Goal: Information Seeking & Learning: Check status

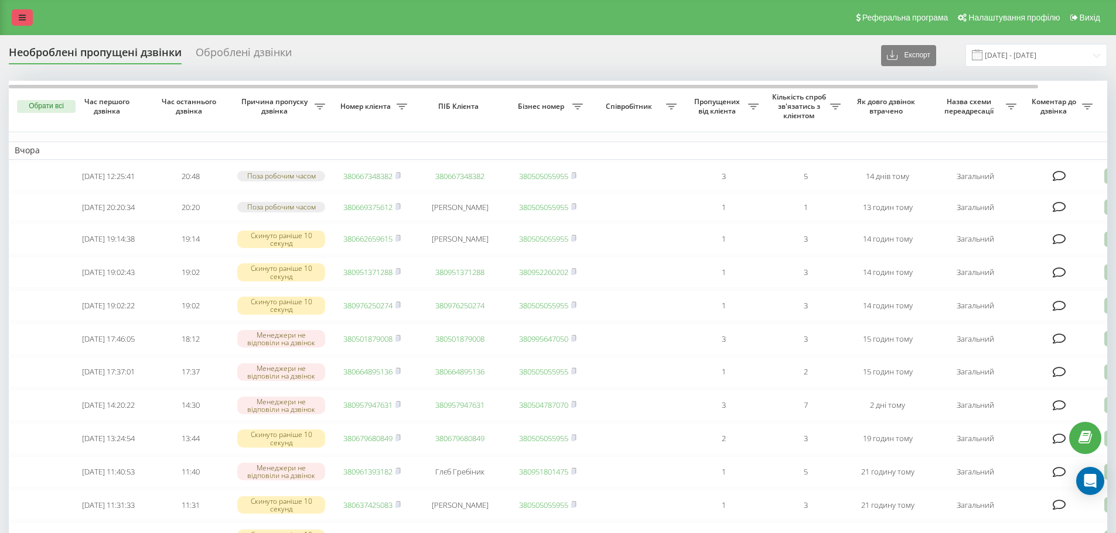
click at [21, 11] on link at bounding box center [22, 17] width 21 height 16
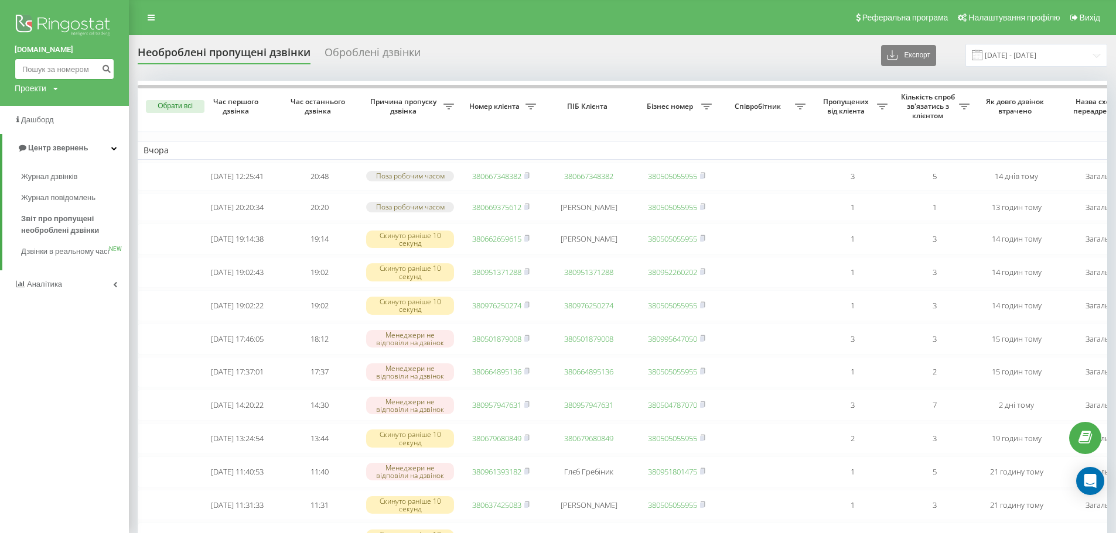
click at [47, 68] on input at bounding box center [65, 69] width 100 height 21
paste input "0951001612"
type input "0951001612"
click at [114, 67] on button "submit" at bounding box center [106, 69] width 16 height 21
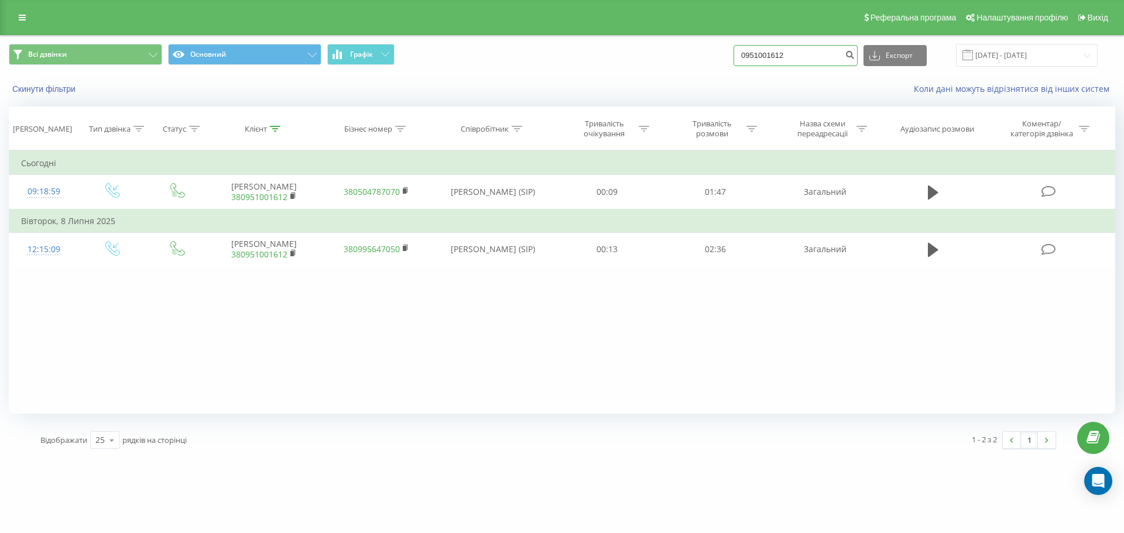
click at [751, 53] on input "0951001612" at bounding box center [796, 55] width 124 height 21
type input "380951001612"
click at [858, 55] on button "submit" at bounding box center [850, 55] width 16 height 21
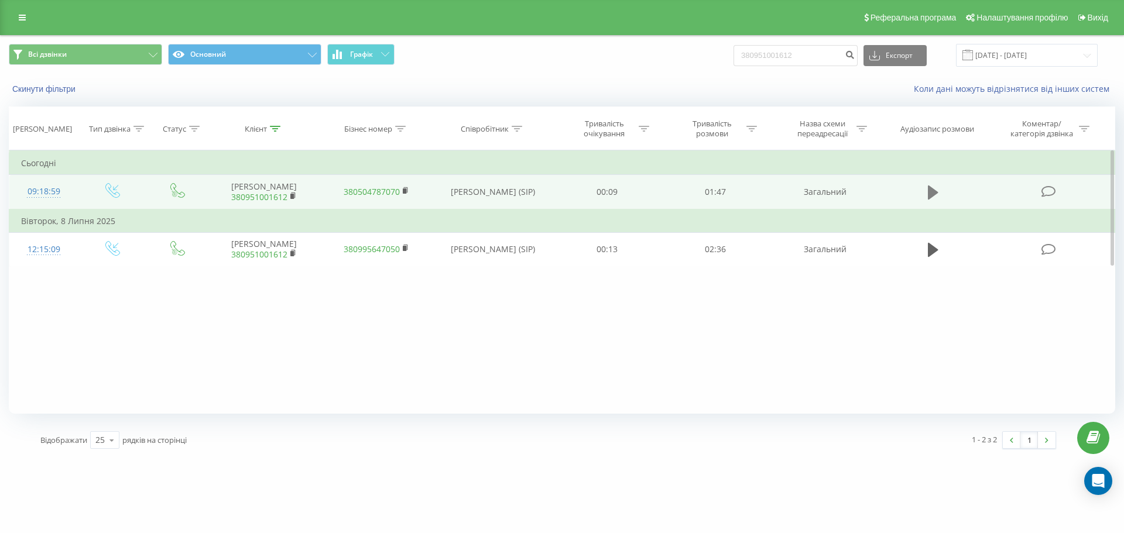
click at [926, 194] on button at bounding box center [934, 193] width 18 height 18
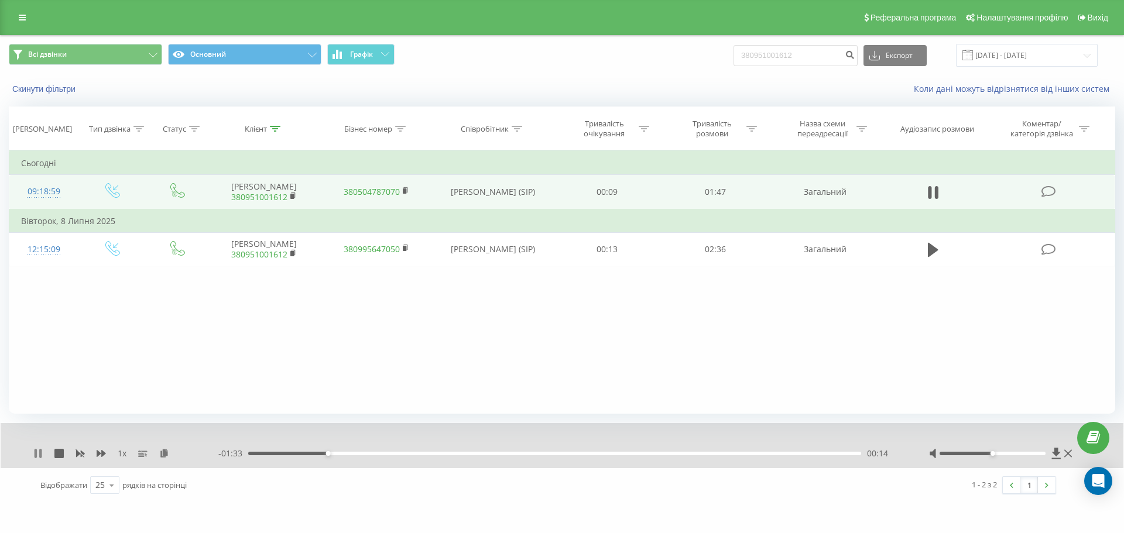
click at [36, 455] on icon at bounding box center [36, 453] width 2 height 9
click at [295, 196] on icon at bounding box center [293, 195] width 4 height 5
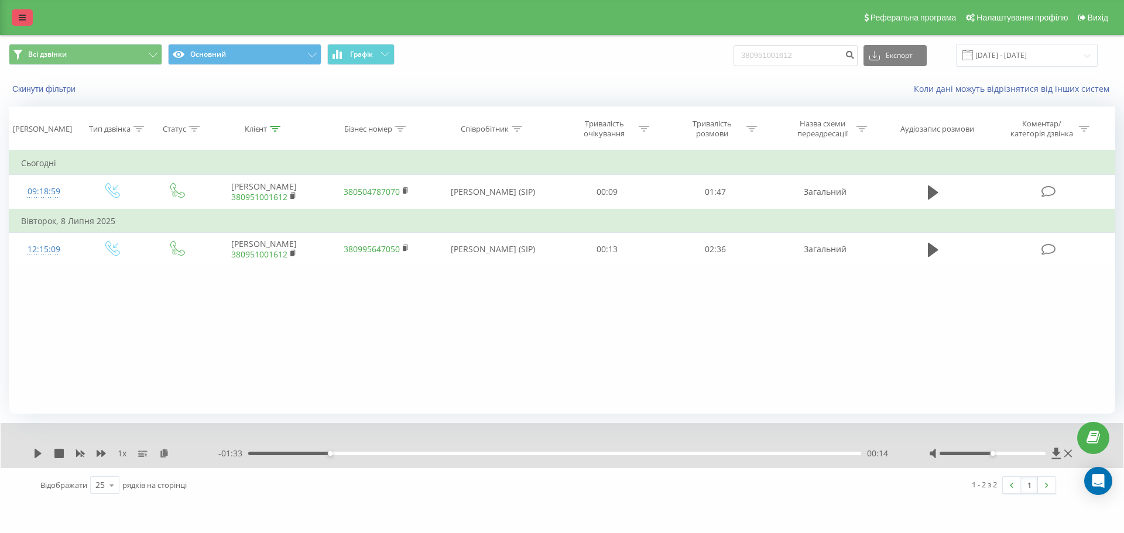
click at [13, 12] on link at bounding box center [22, 17] width 21 height 16
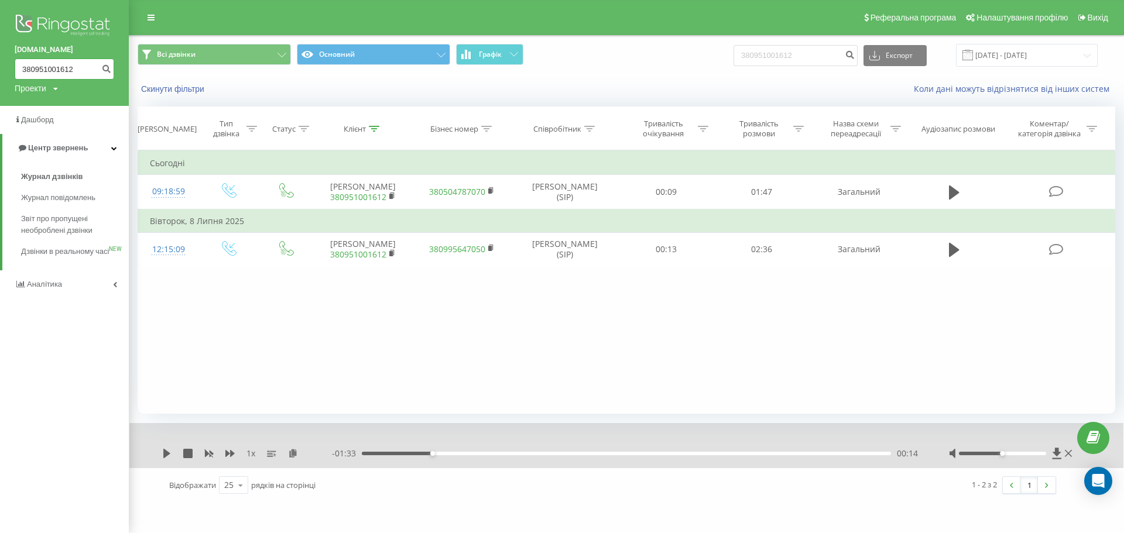
click at [75, 67] on input "380951001612" at bounding box center [65, 69] width 100 height 21
drag, startPoint x: 75, startPoint y: 67, endPoint x: 85, endPoint y: 66, distance: 10.0
click at [85, 66] on input "380951001612" at bounding box center [65, 69] width 100 height 21
type input "3"
paste input "+380661860461"
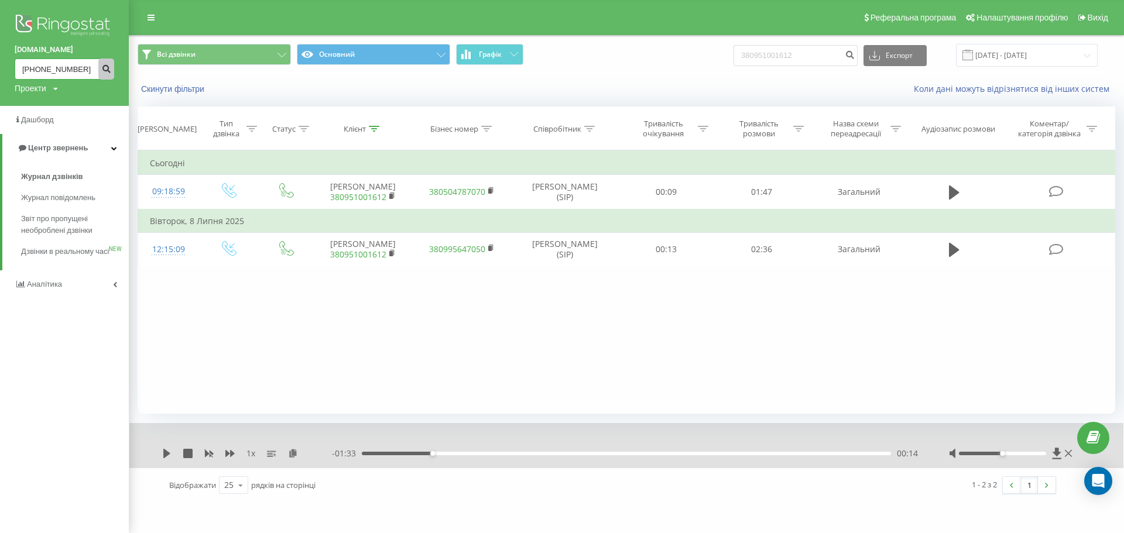
type input "+380661860461"
click at [105, 74] on button "submit" at bounding box center [106, 69] width 16 height 21
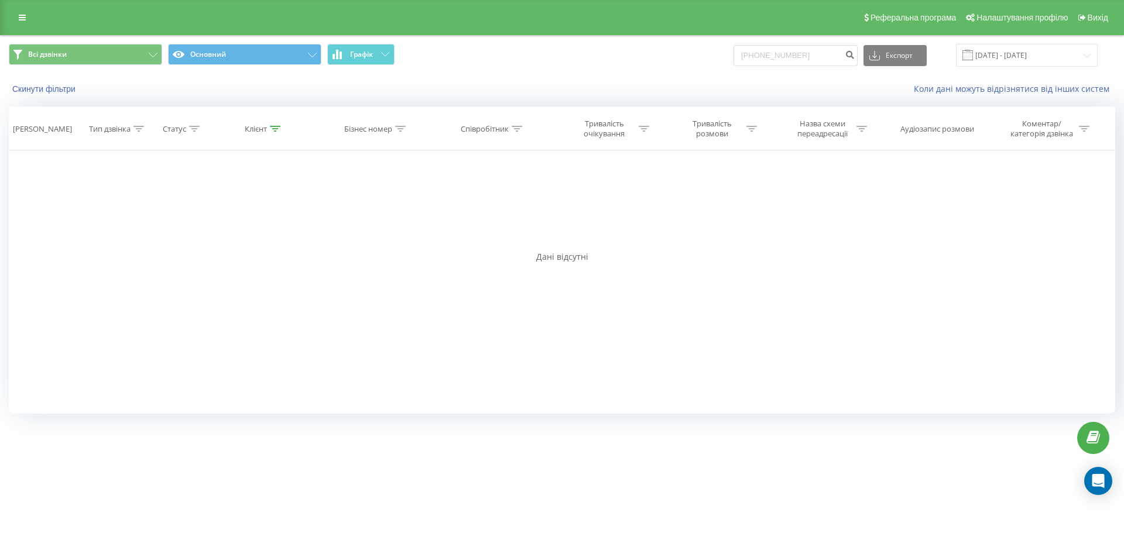
click at [18, 20] on link at bounding box center [22, 17] width 21 height 16
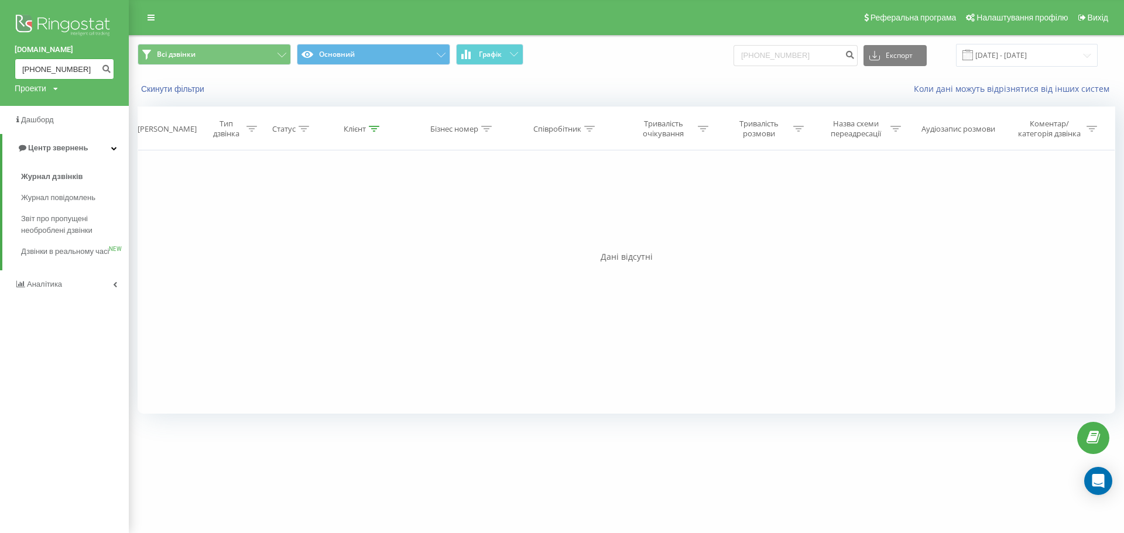
click at [35, 68] on input "[PHONE_NUMBER]" at bounding box center [65, 69] width 100 height 21
type input "0661860461"
click at [108, 70] on icon "submit" at bounding box center [106, 67] width 10 height 7
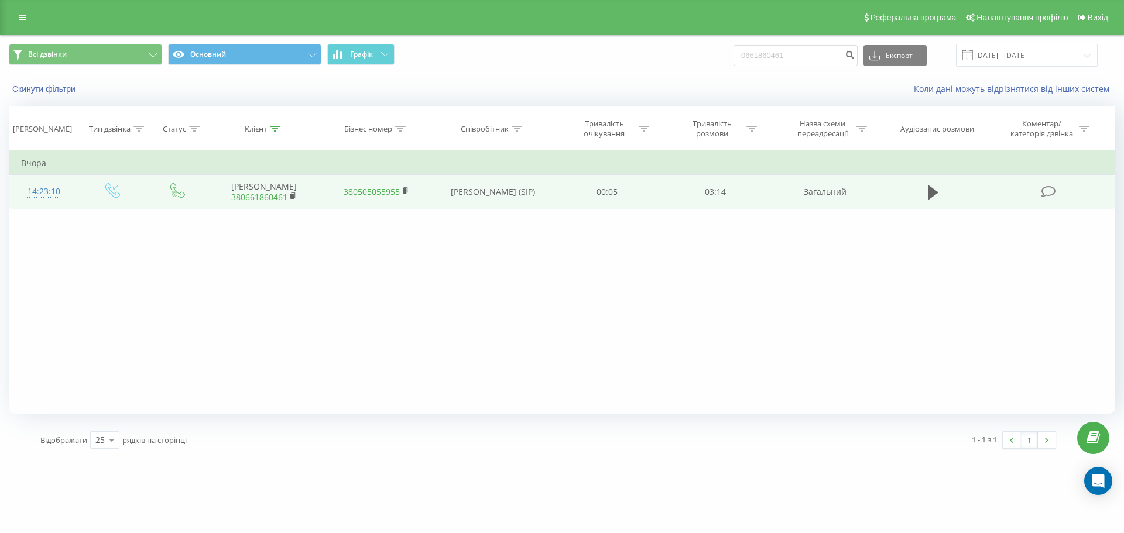
drag, startPoint x: 929, startPoint y: 197, endPoint x: 919, endPoint y: 199, distance: 10.7
click at [929, 197] on icon at bounding box center [933, 193] width 11 height 14
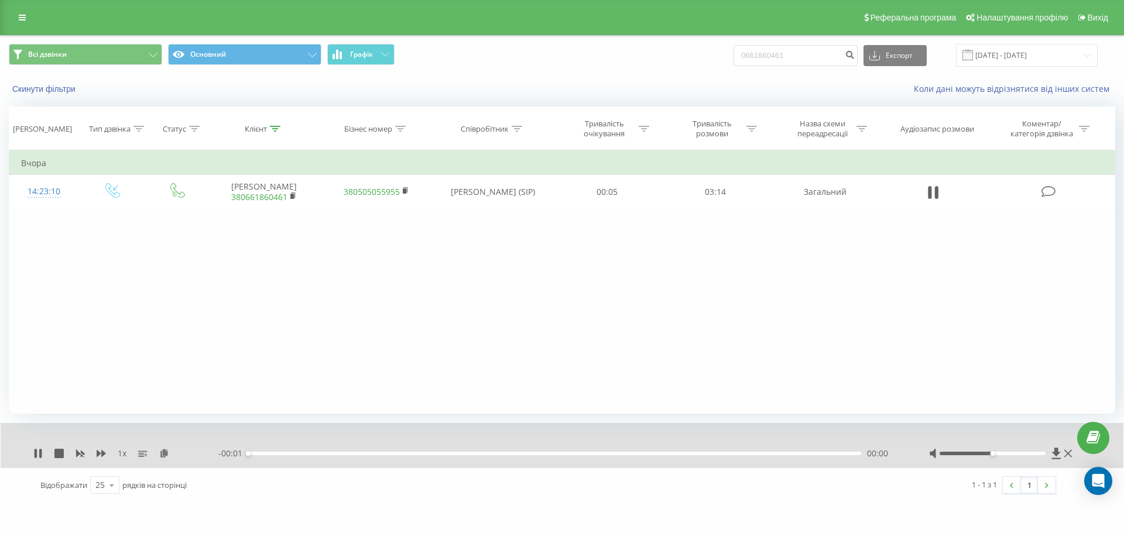
click at [255, 453] on div "00:00" at bounding box center [554, 454] width 613 height 4
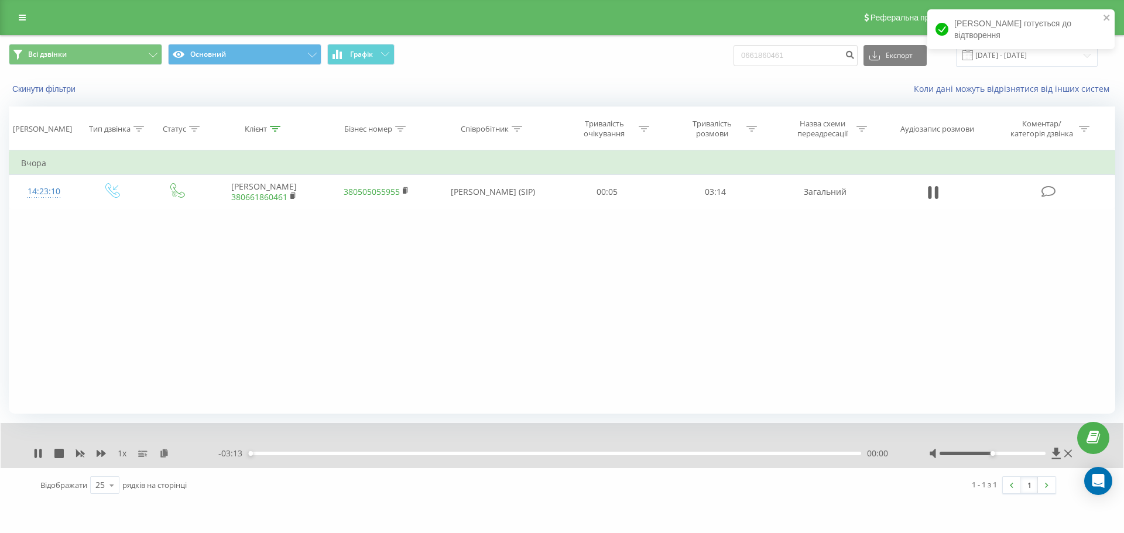
click at [276, 457] on div "- 03:13 00:00 00:00" at bounding box center [559, 454] width 682 height 12
click at [272, 454] on div "00:07" at bounding box center [554, 454] width 613 height 4
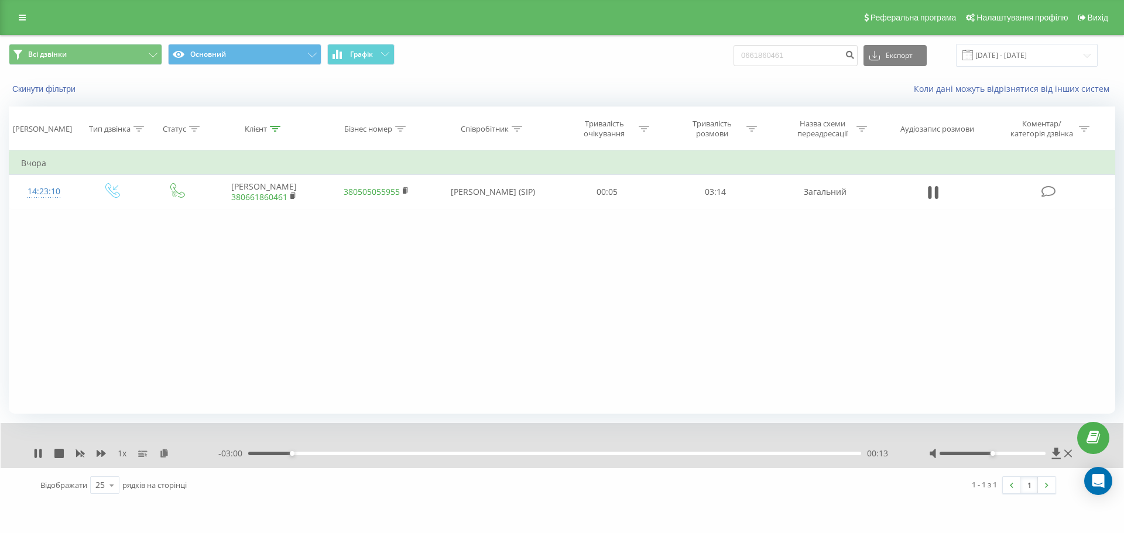
click at [276, 453] on div "00:13" at bounding box center [554, 454] width 613 height 4
click at [265, 453] on div "00:05" at bounding box center [554, 454] width 613 height 4
drag, startPoint x: 451, startPoint y: 454, endPoint x: 399, endPoint y: 447, distance: 52.5
click at [451, 454] on div "00:55" at bounding box center [554, 454] width 613 height 4
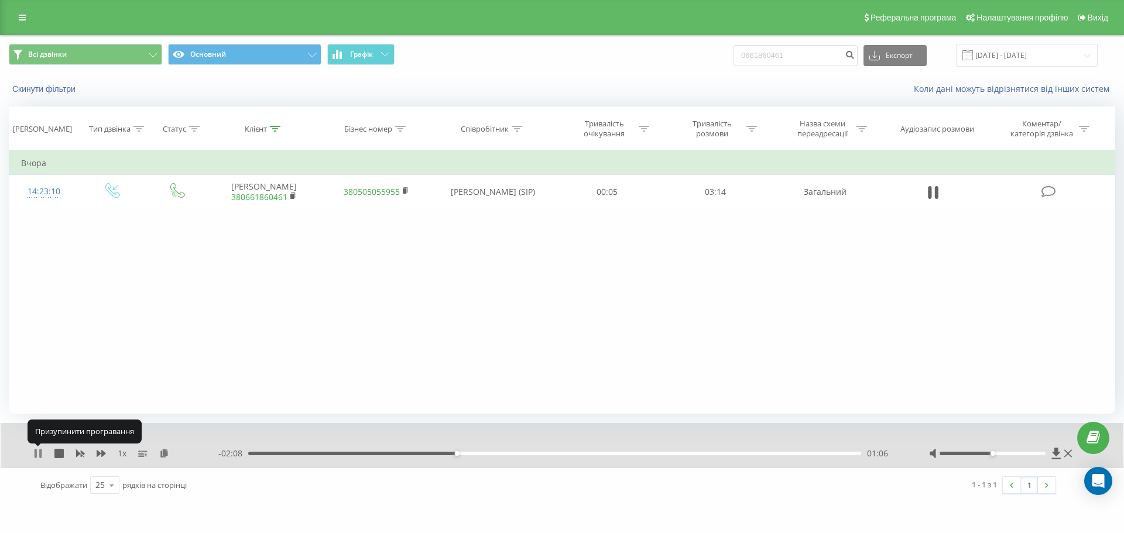
click at [37, 455] on icon at bounding box center [36, 453] width 2 height 9
click at [17, 16] on link at bounding box center [22, 17] width 21 height 16
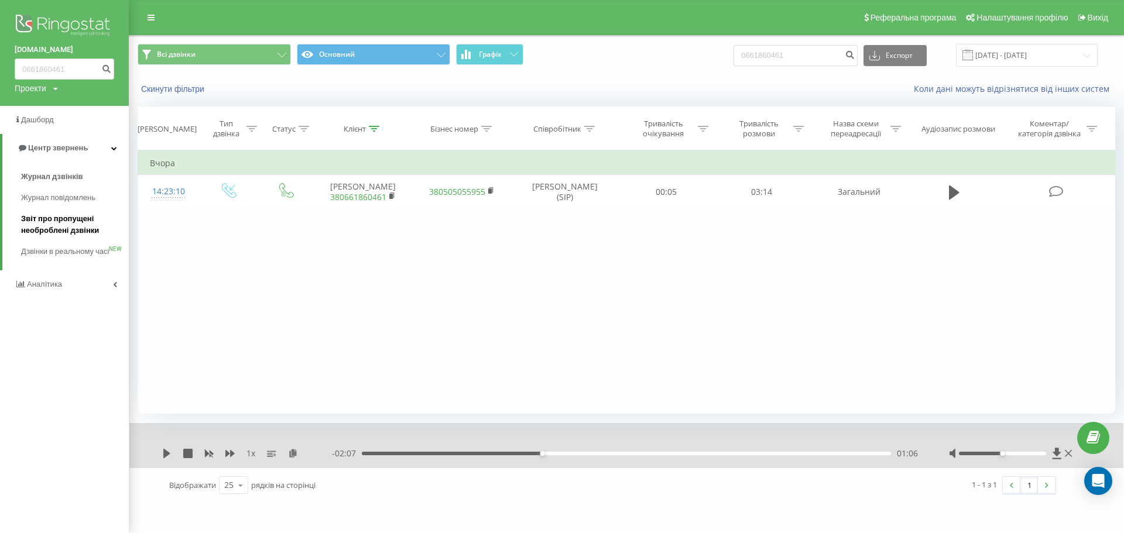
click at [71, 230] on span "Звіт про пропущені необроблені дзвінки" at bounding box center [72, 224] width 102 height 23
click at [146, 20] on link at bounding box center [151, 17] width 21 height 16
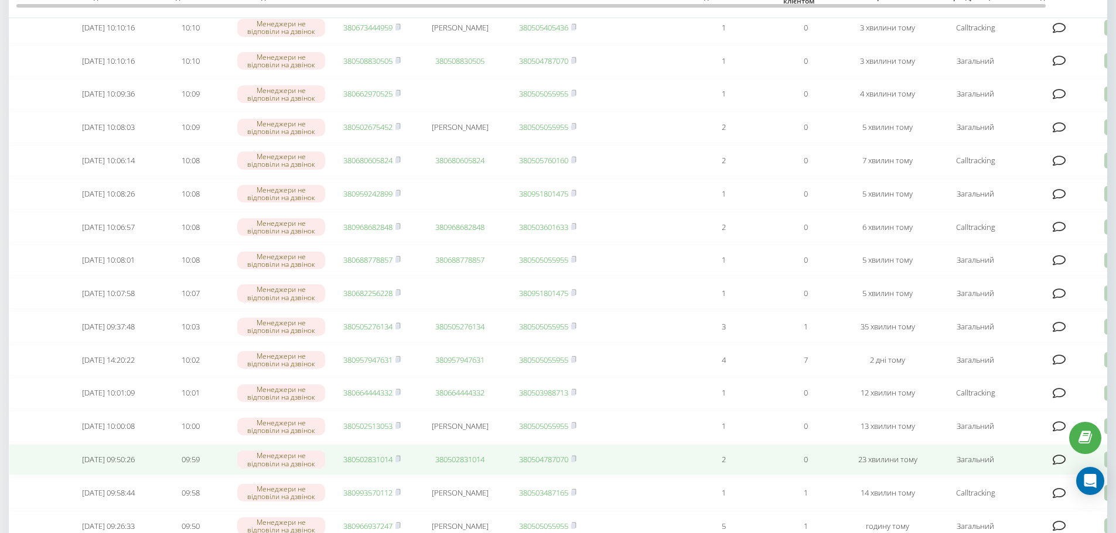
scroll to position [293, 0]
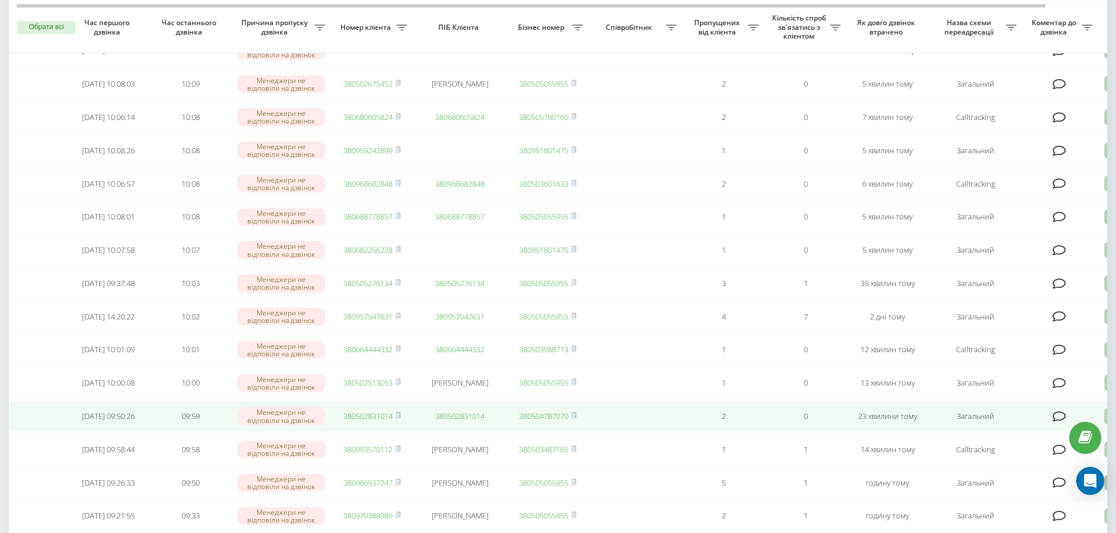
click at [375, 422] on link "380502831014" at bounding box center [367, 416] width 49 height 11
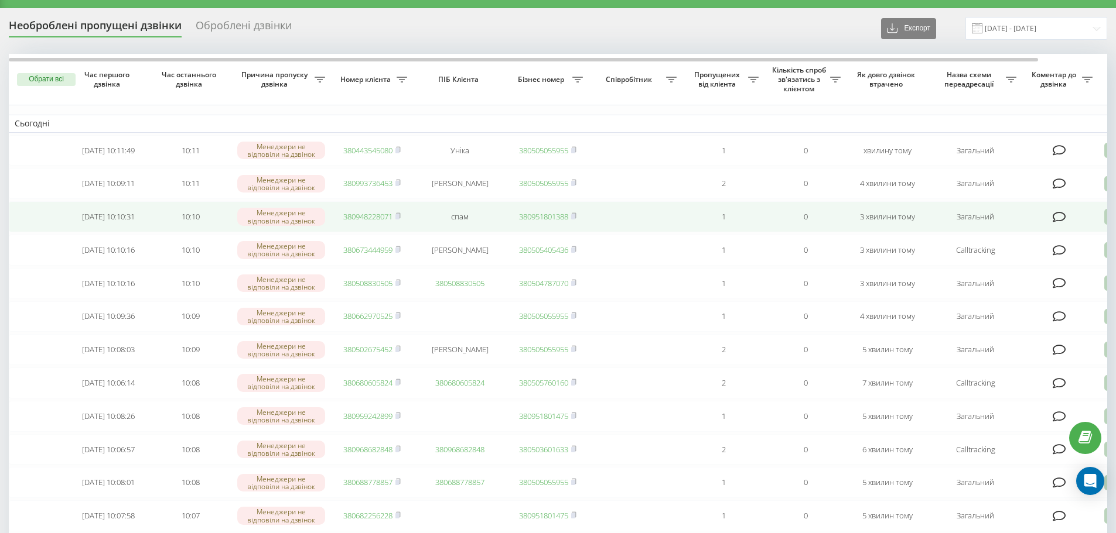
scroll to position [0, 0]
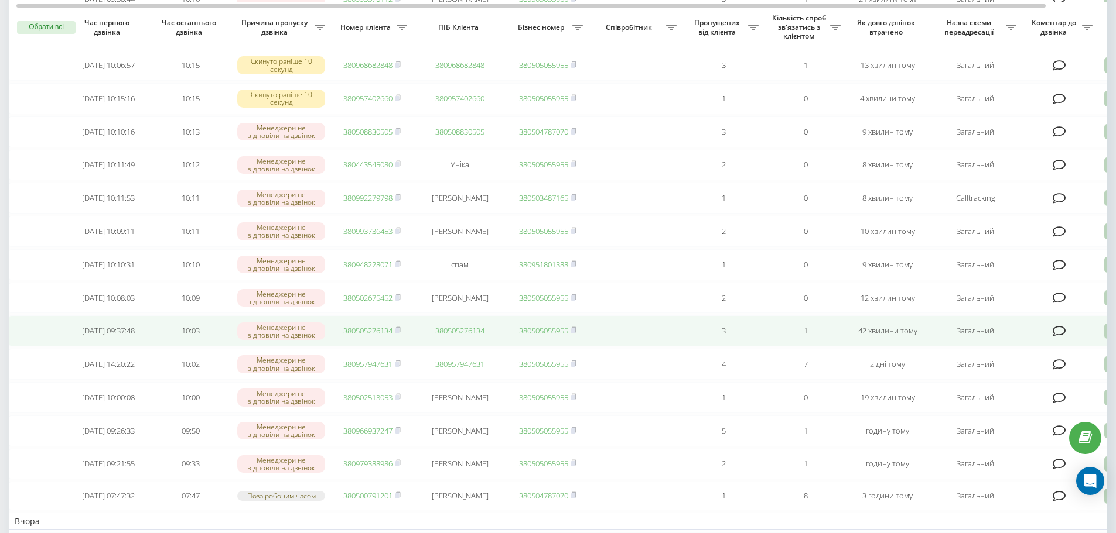
scroll to position [234, 0]
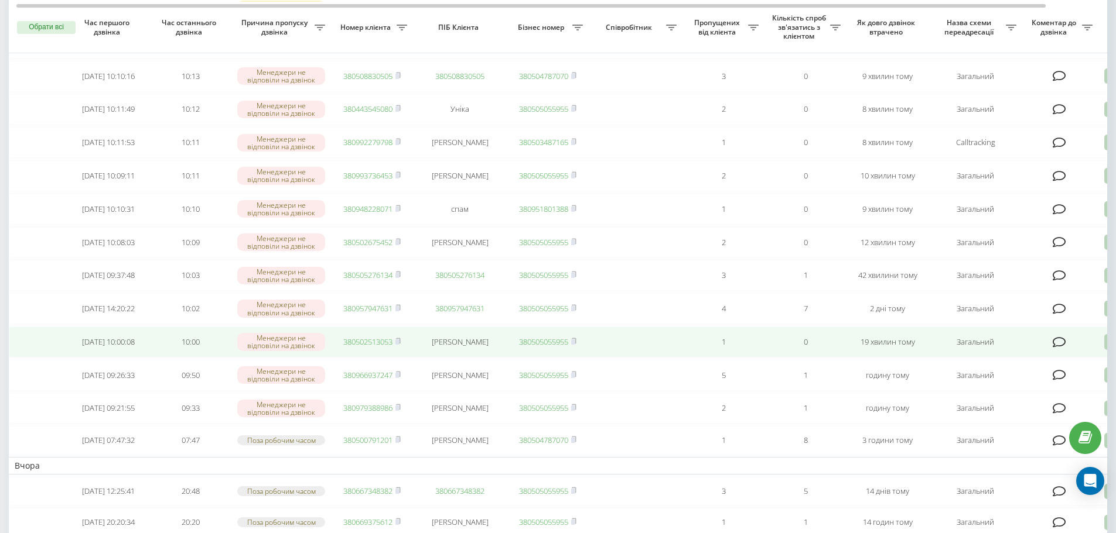
click at [372, 347] on link "380502513053" at bounding box center [367, 342] width 49 height 11
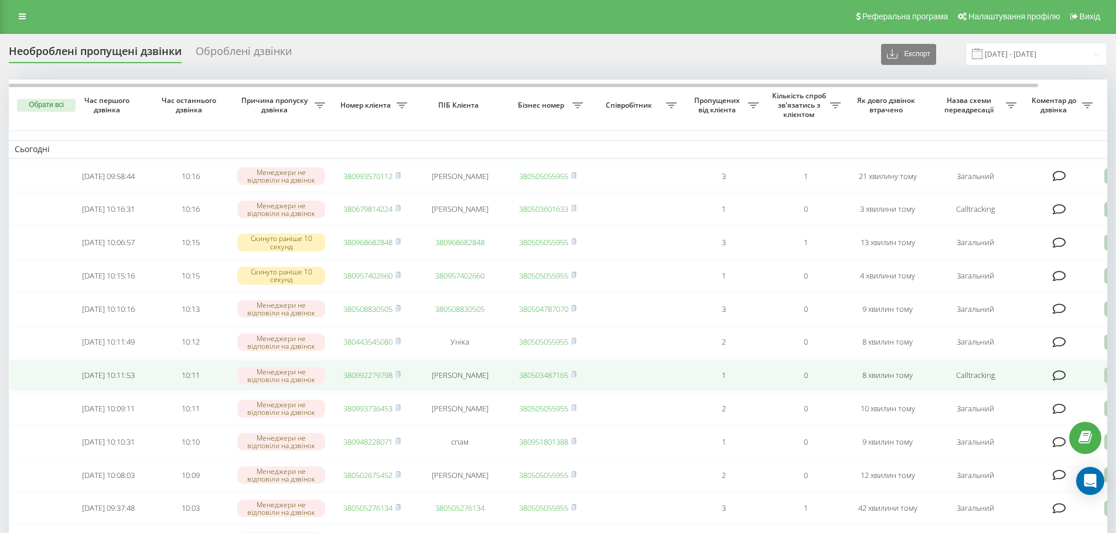
scroll to position [0, 0]
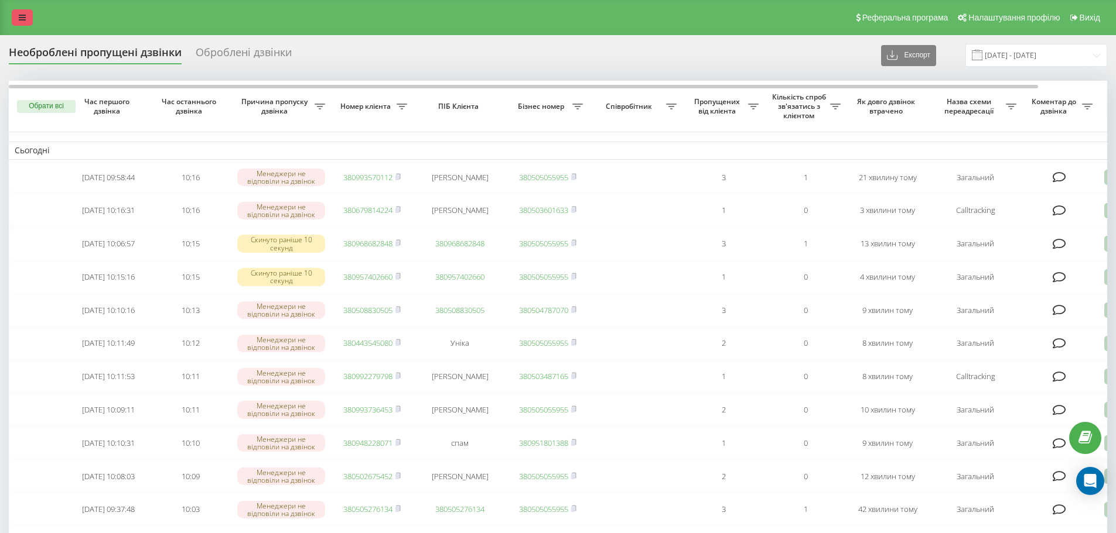
click at [24, 20] on icon at bounding box center [22, 17] width 7 height 8
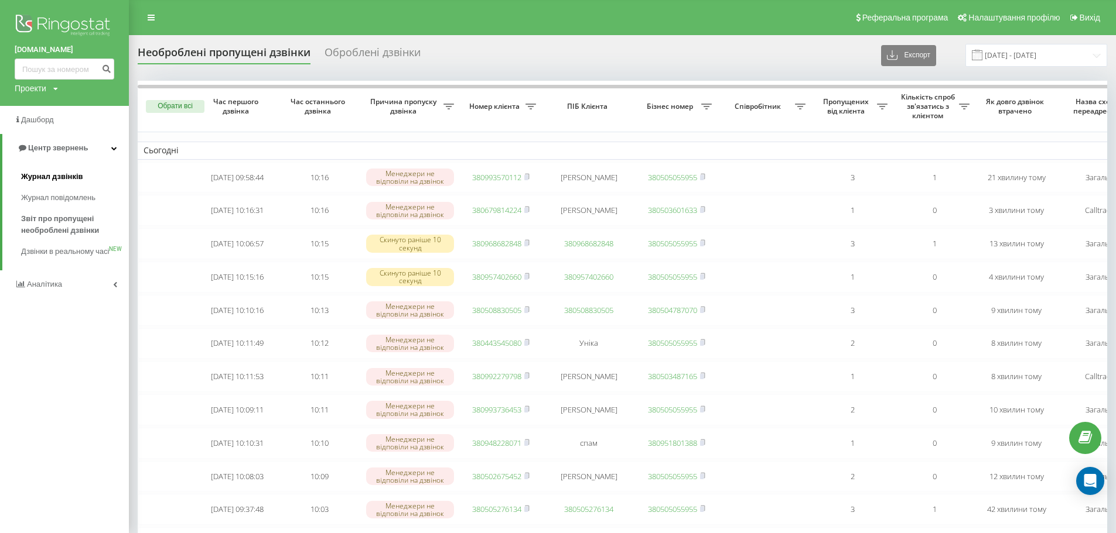
click at [64, 169] on link "Журнал дзвінків" at bounding box center [75, 176] width 108 height 21
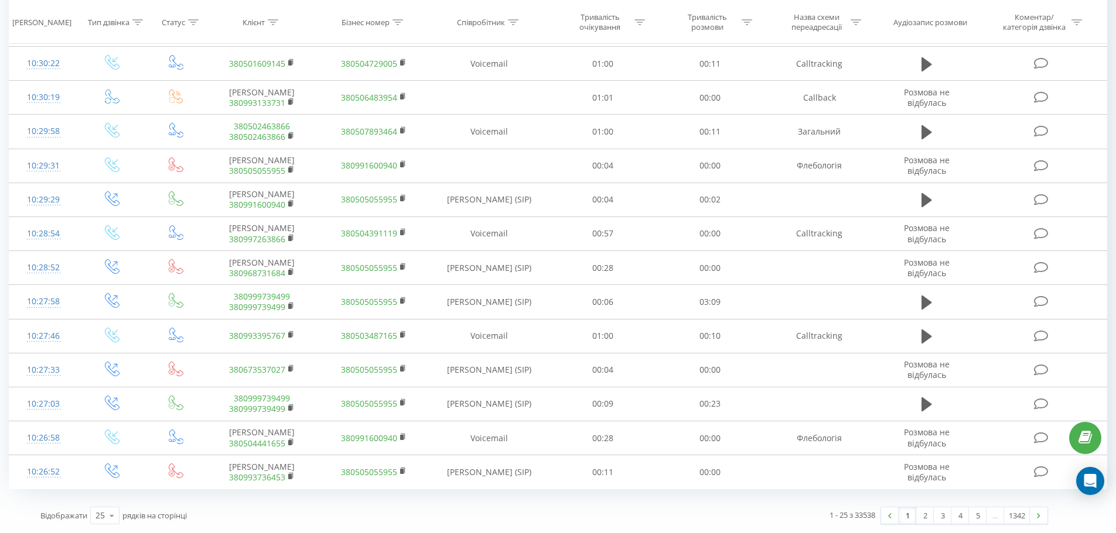
scroll to position [565, 0]
click at [107, 516] on icon at bounding box center [112, 516] width 18 height 23
click at [108, 495] on span "100" at bounding box center [102, 499] width 14 height 11
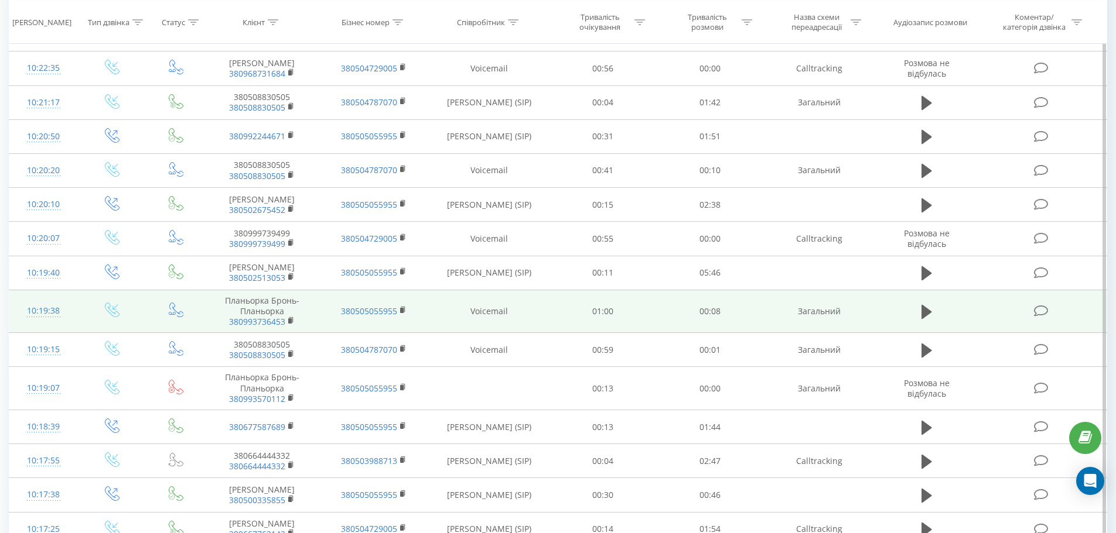
scroll to position [1464, 0]
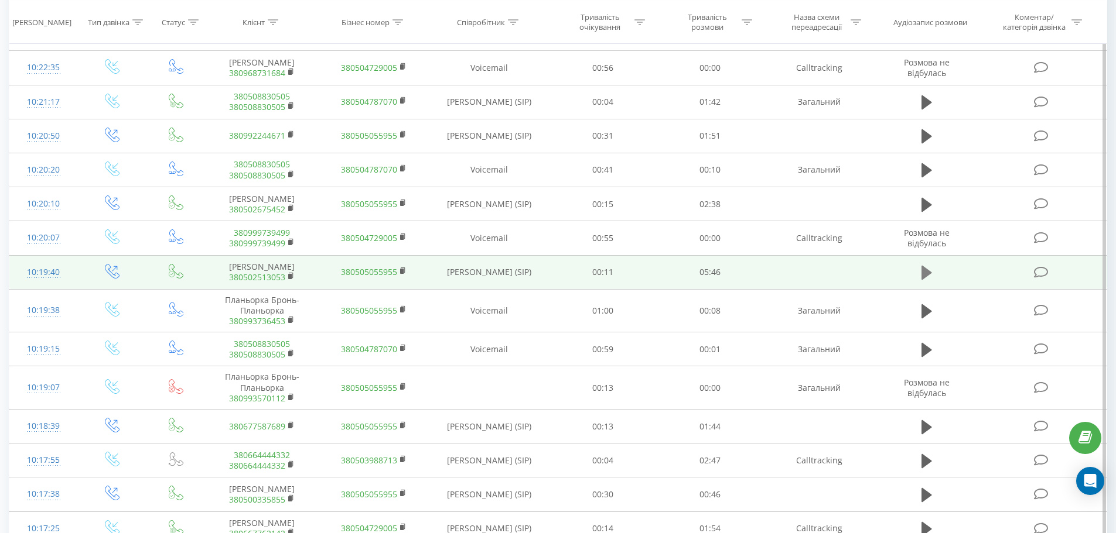
click at [930, 281] on icon at bounding box center [926, 273] width 11 height 16
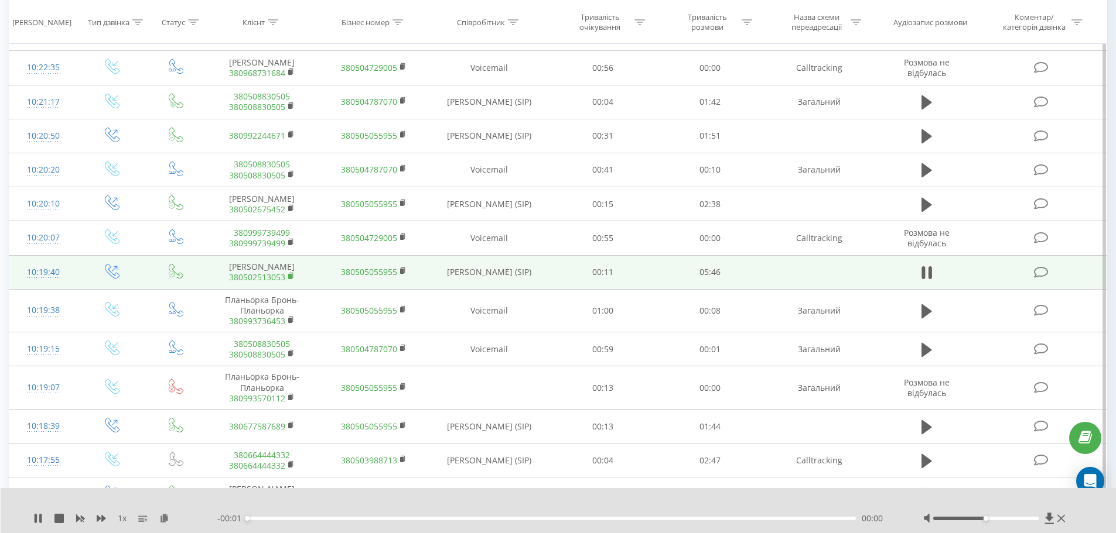
click at [292, 281] on icon at bounding box center [291, 276] width 6 height 8
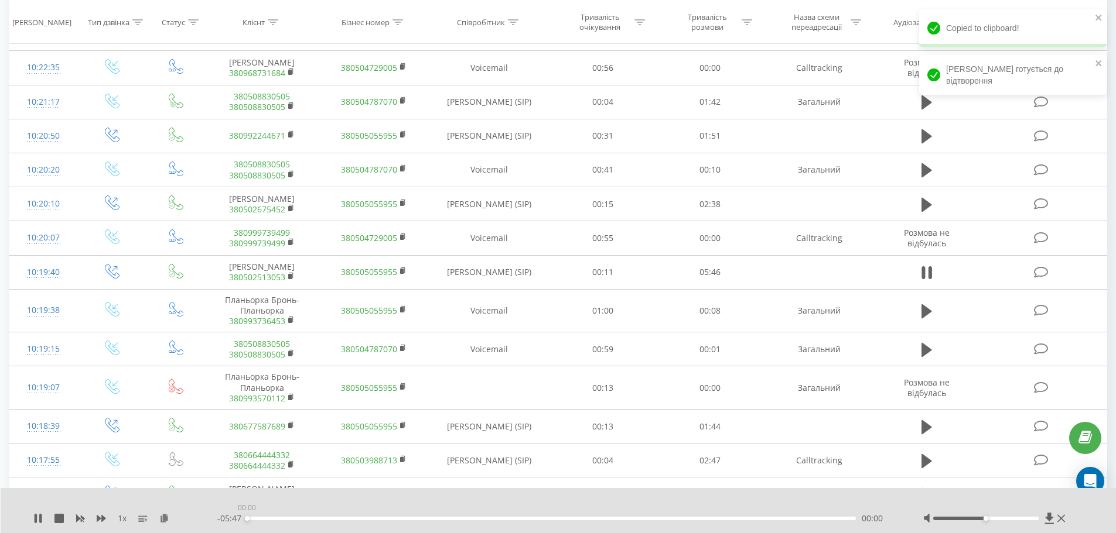
click at [812, 518] on div "00:00" at bounding box center [551, 519] width 609 height 4
click at [262, 517] on div "00:04" at bounding box center [551, 519] width 609 height 4
click at [272, 518] on div "00:00" at bounding box center [551, 519] width 609 height 4
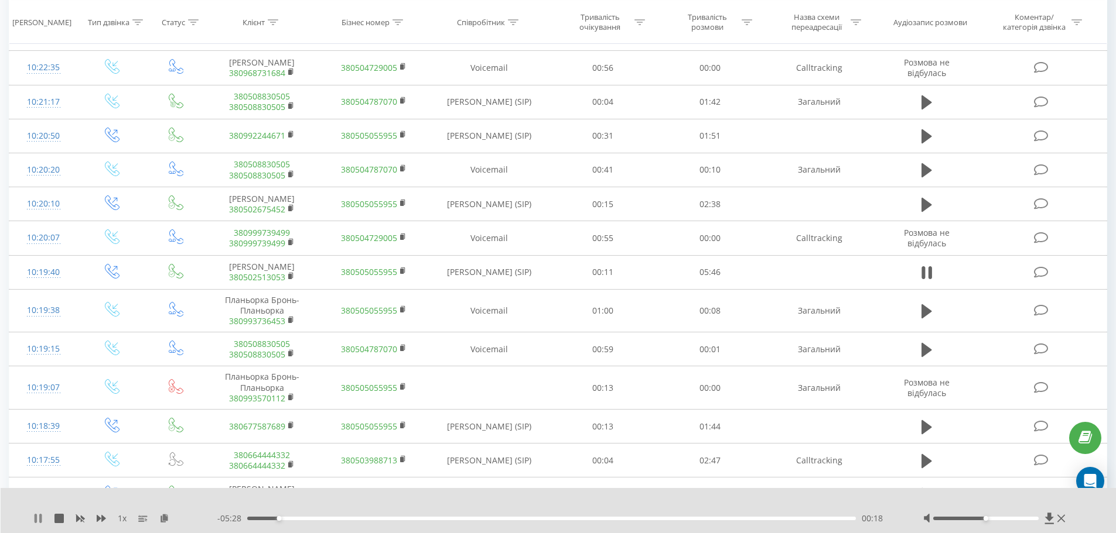
click at [38, 515] on icon at bounding box center [37, 518] width 9 height 9
click at [34, 518] on icon at bounding box center [37, 518] width 9 height 9
click at [39, 519] on icon at bounding box center [37, 518] width 9 height 9
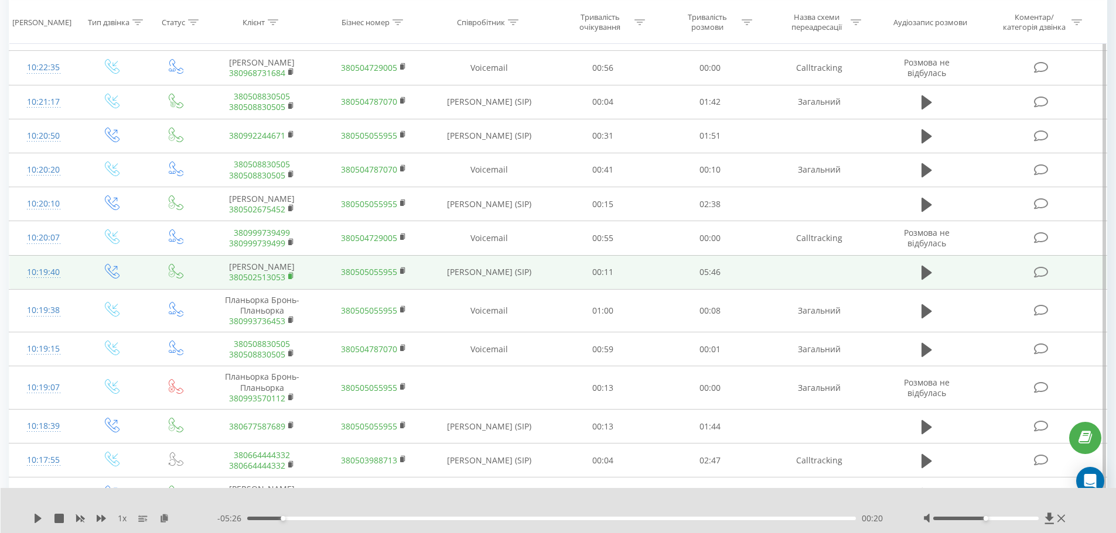
click at [291, 279] on rect at bounding box center [290, 276] width 4 height 5
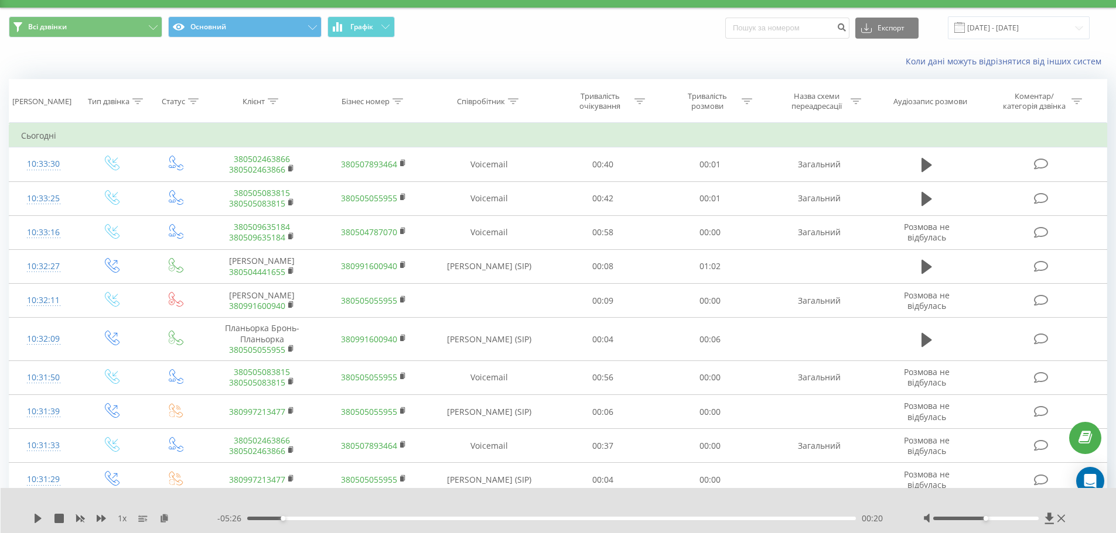
scroll to position [0, 0]
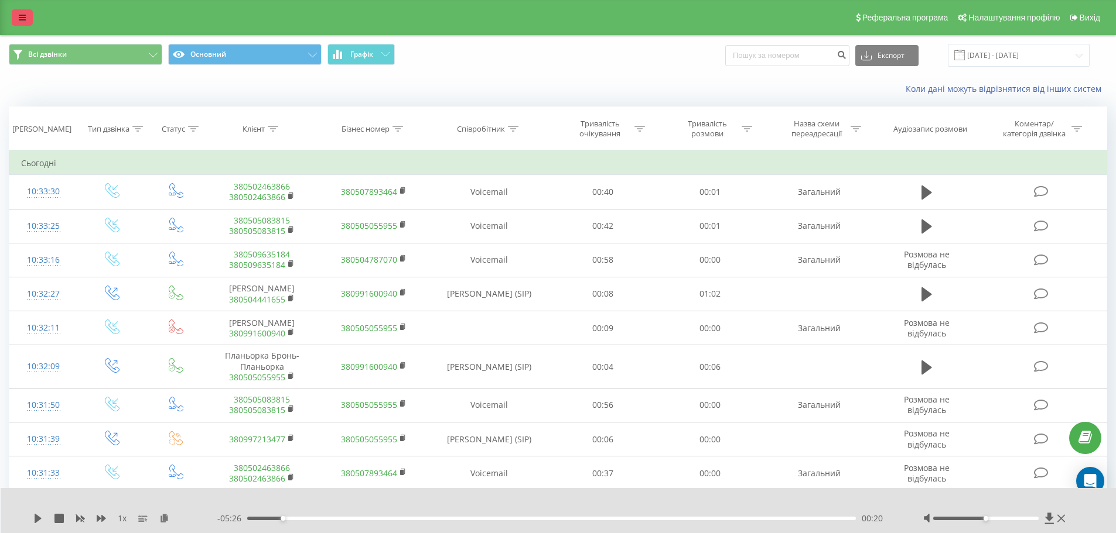
click at [17, 23] on link at bounding box center [22, 17] width 21 height 16
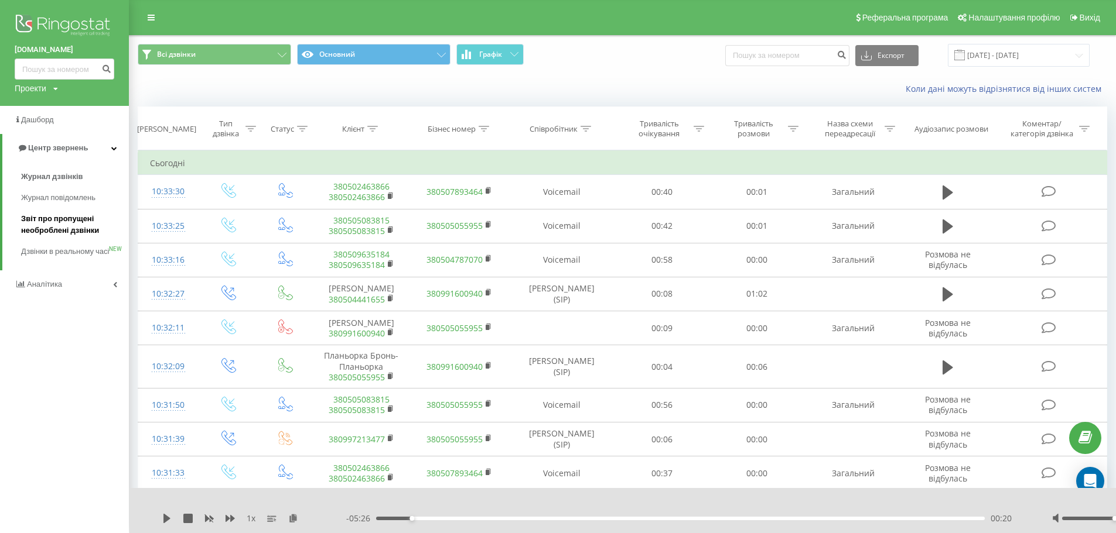
click at [45, 230] on span "Звіт про пропущені необроблені дзвінки" at bounding box center [72, 224] width 102 height 23
click at [155, 20] on link at bounding box center [151, 17] width 21 height 16
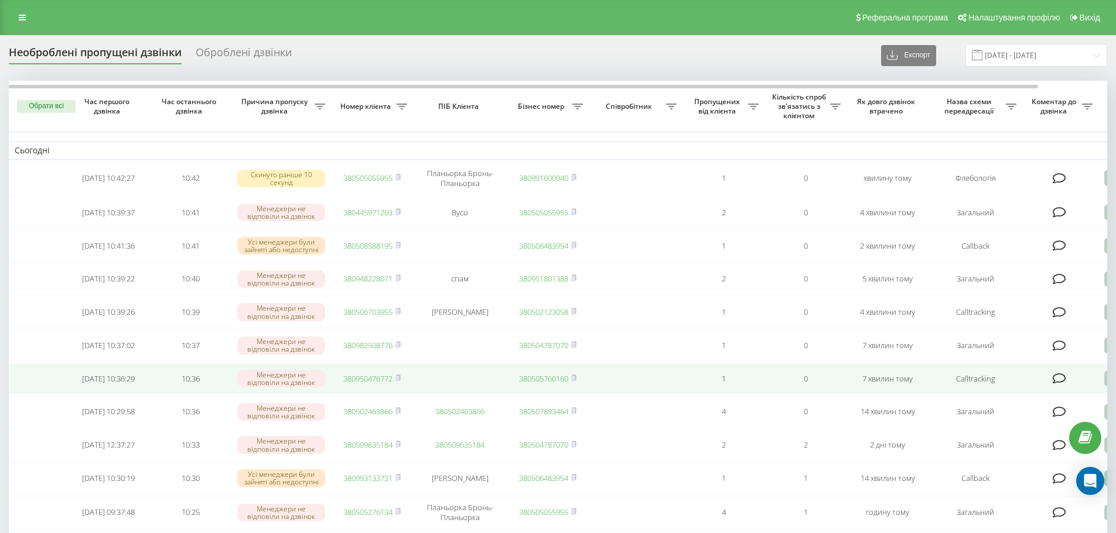
scroll to position [59, 0]
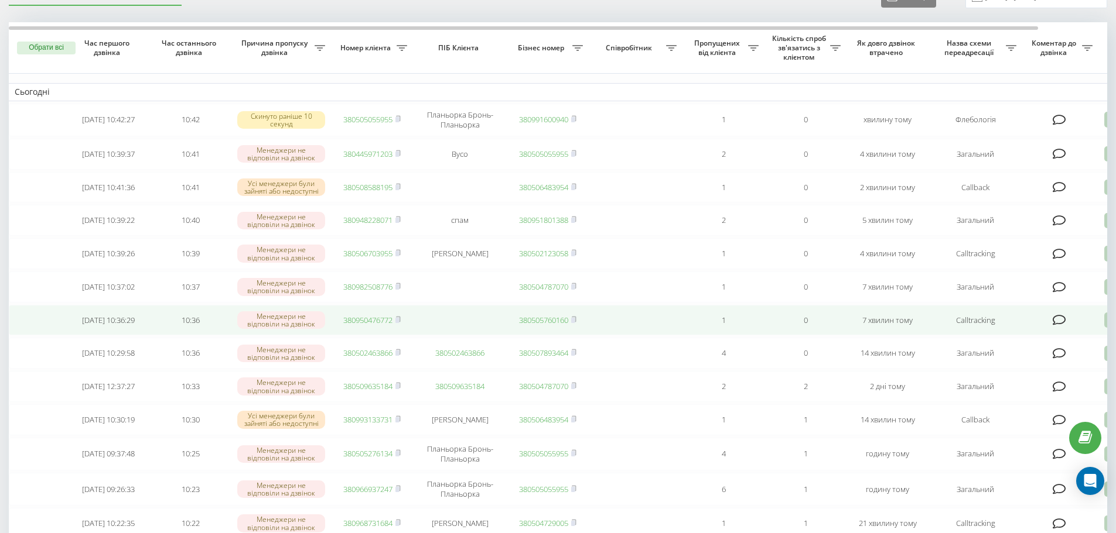
click at [365, 326] on link "380950476772" at bounding box center [367, 320] width 49 height 11
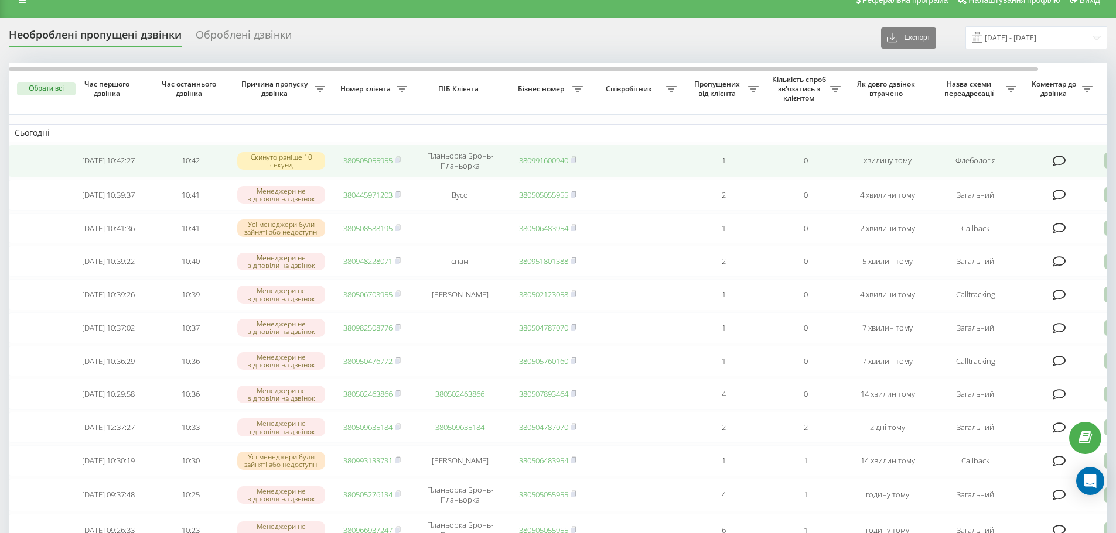
scroll to position [0, 0]
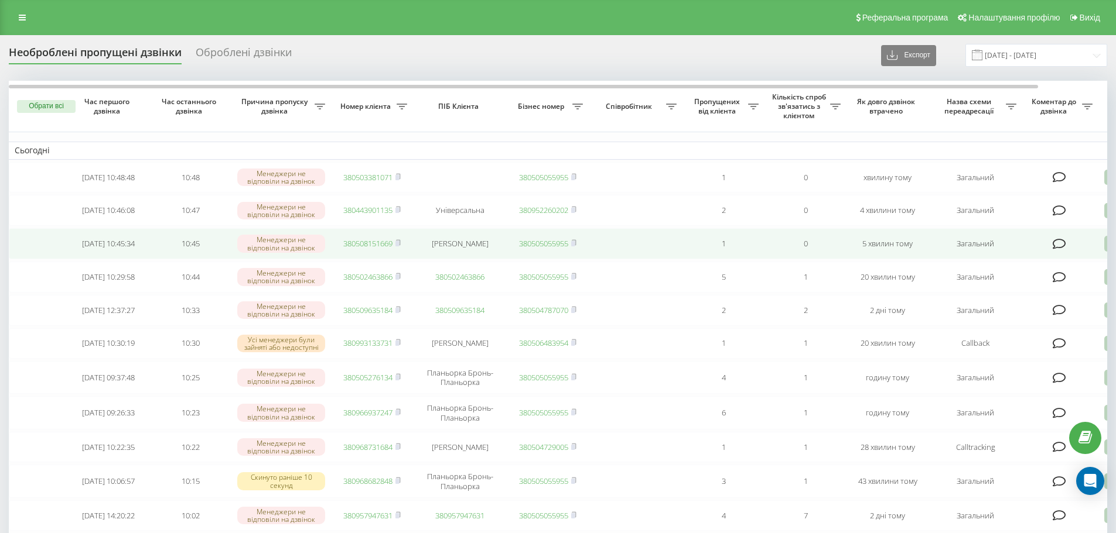
click at [358, 245] on link "380508151669" at bounding box center [367, 243] width 49 height 11
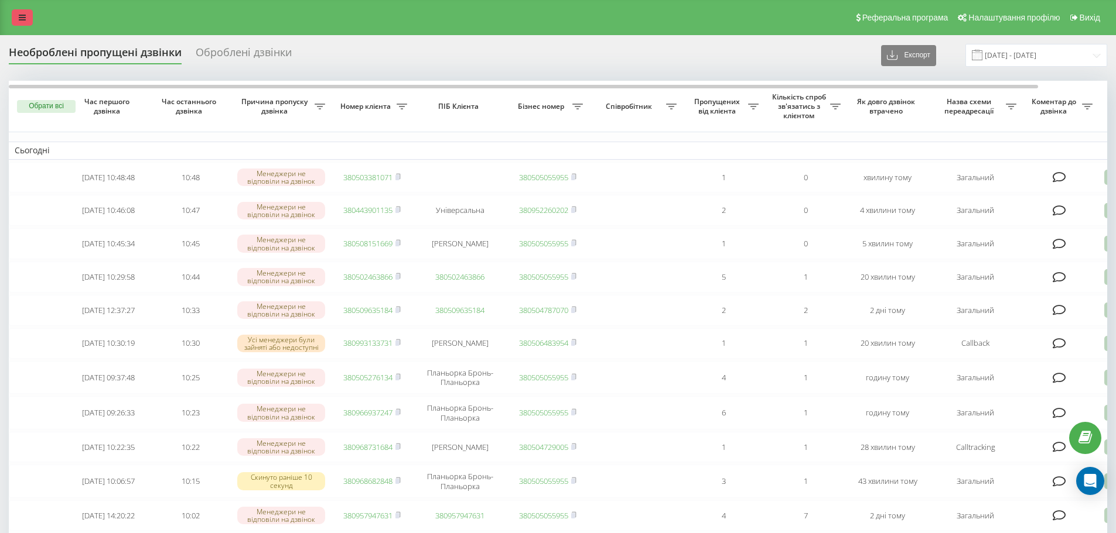
click at [30, 19] on link at bounding box center [22, 17] width 21 height 16
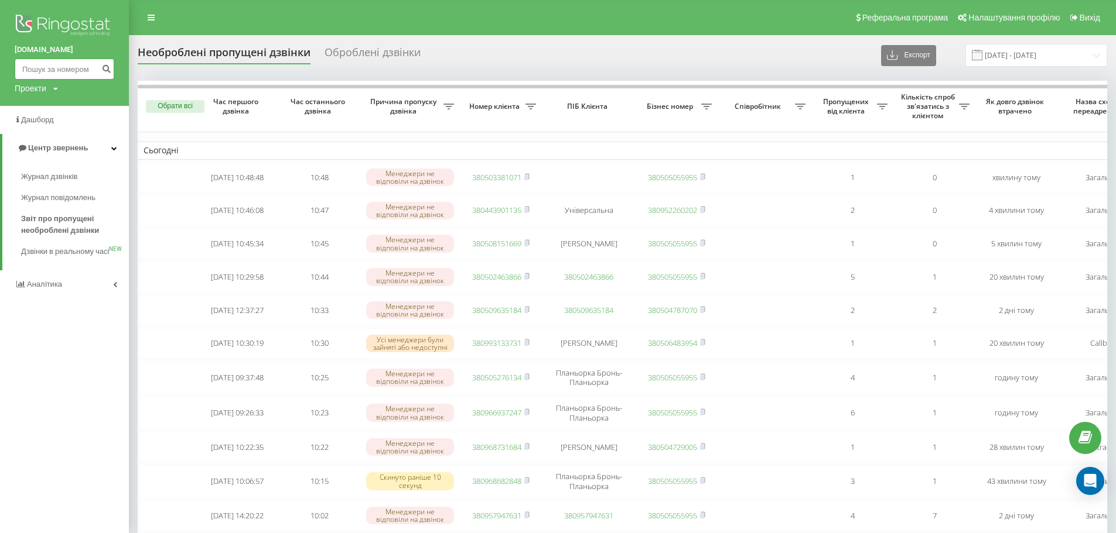
click at [57, 70] on input at bounding box center [65, 69] width 100 height 21
paste input "380508151669"
type input "380508151669"
click at [103, 68] on icon "submit" at bounding box center [106, 67] width 10 height 7
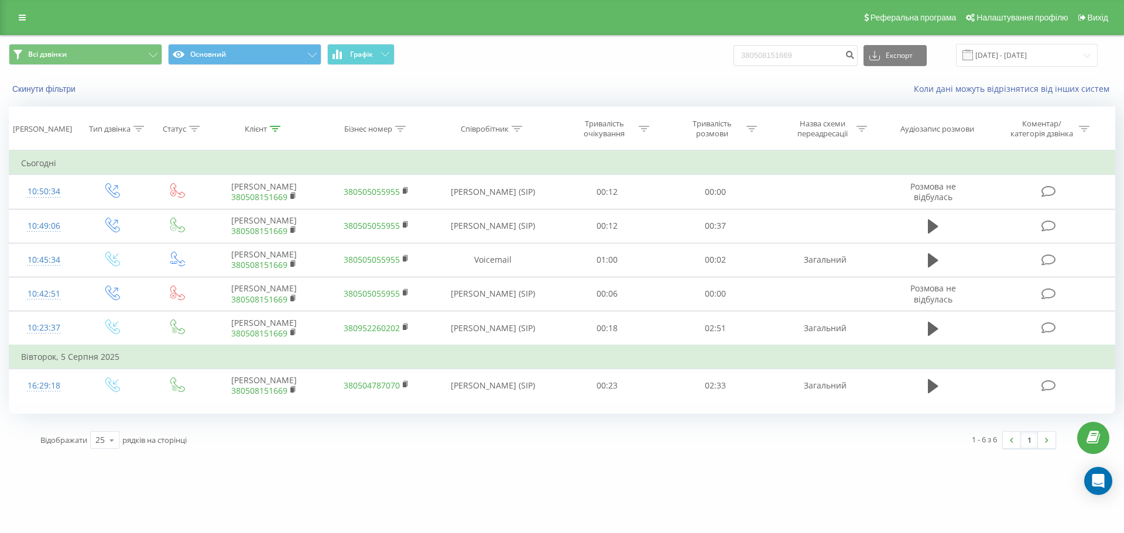
click at [16, 15] on link at bounding box center [22, 17] width 21 height 16
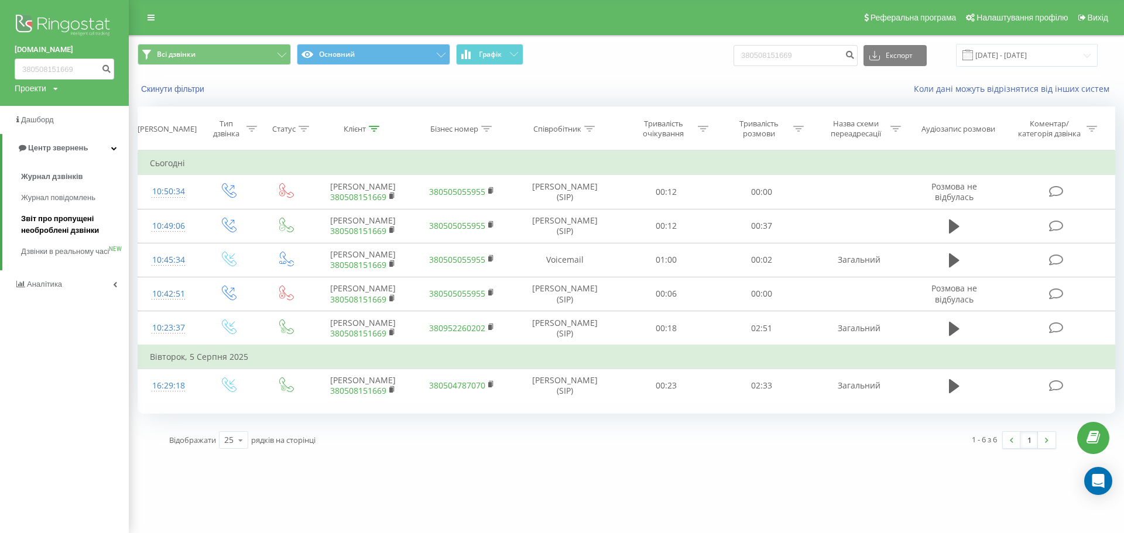
click at [64, 232] on span "Звіт про пропущені необроблені дзвінки" at bounding box center [72, 224] width 102 height 23
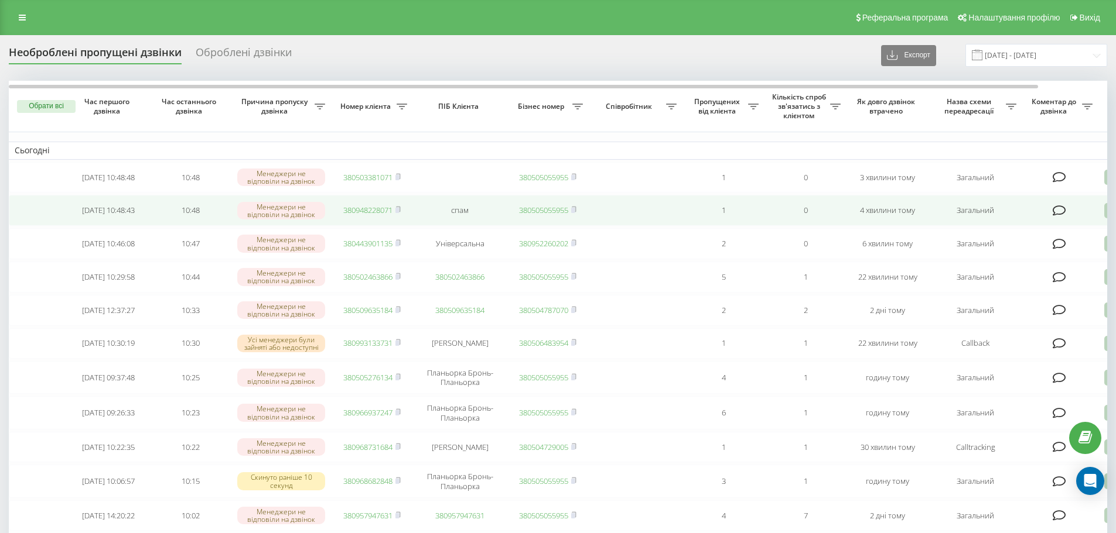
click at [353, 209] on link "380948228071" at bounding box center [367, 210] width 49 height 11
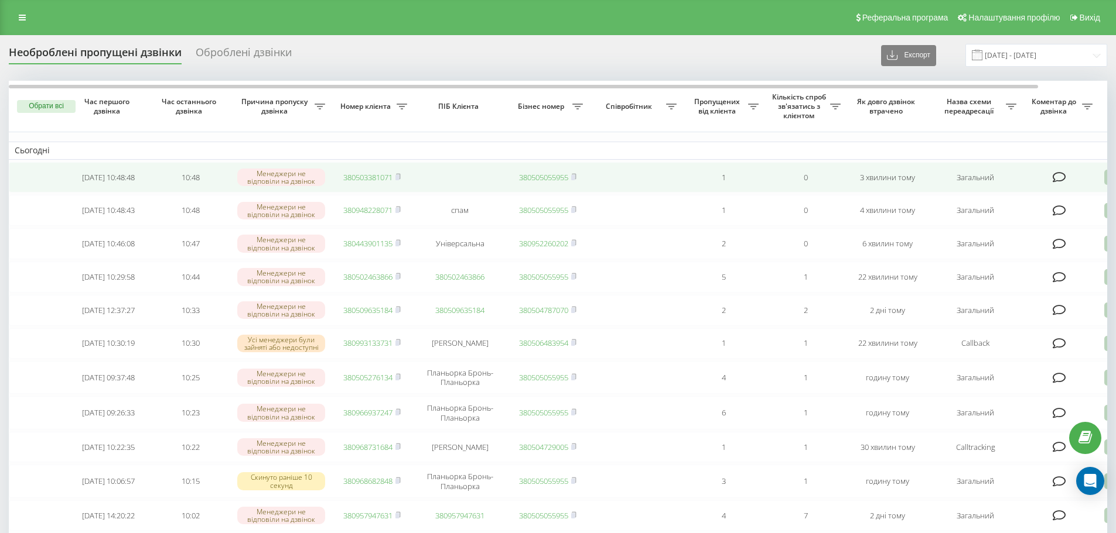
click at [370, 182] on link "380503381071" at bounding box center [367, 177] width 49 height 11
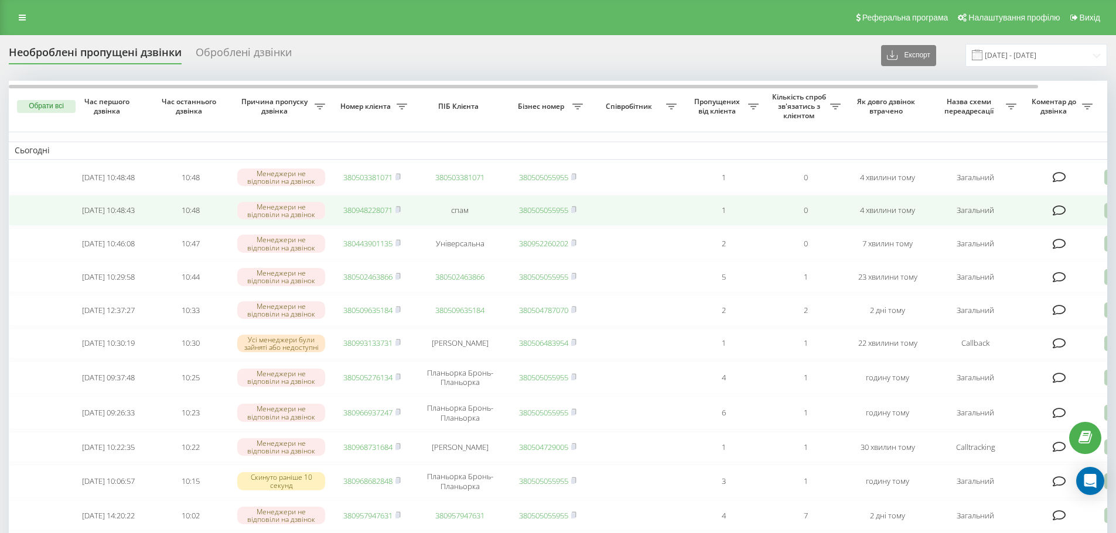
click at [358, 213] on link "380948228071" at bounding box center [367, 210] width 49 height 11
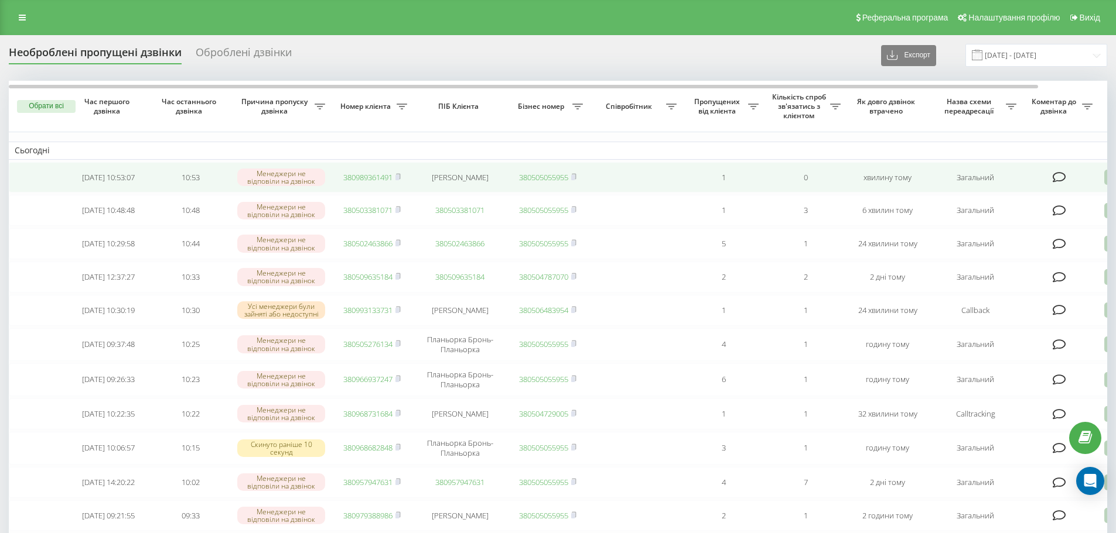
click at [369, 175] on link "380989361491" at bounding box center [367, 177] width 49 height 11
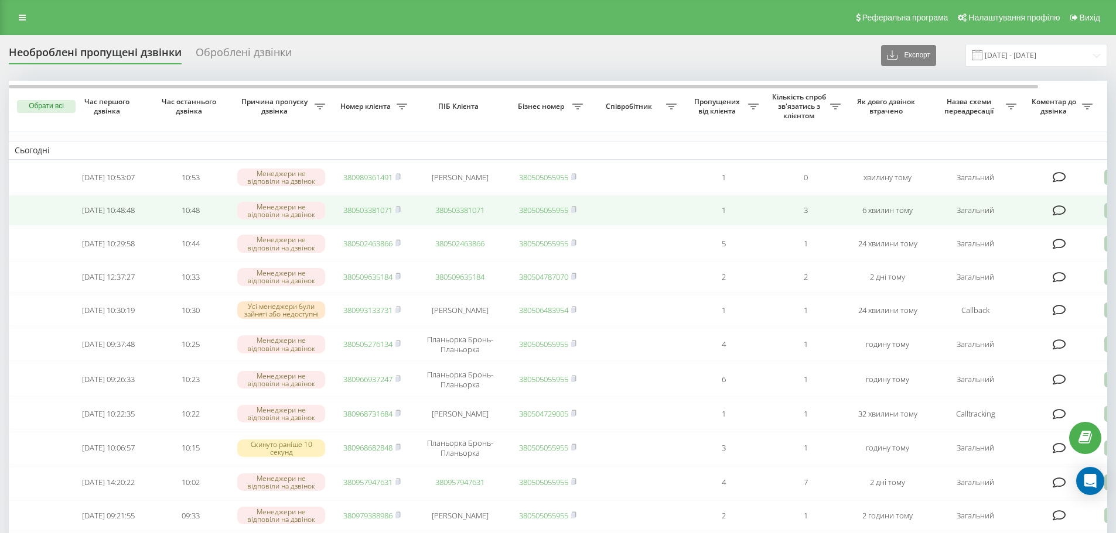
click at [380, 212] on link "380503381071" at bounding box center [367, 210] width 49 height 11
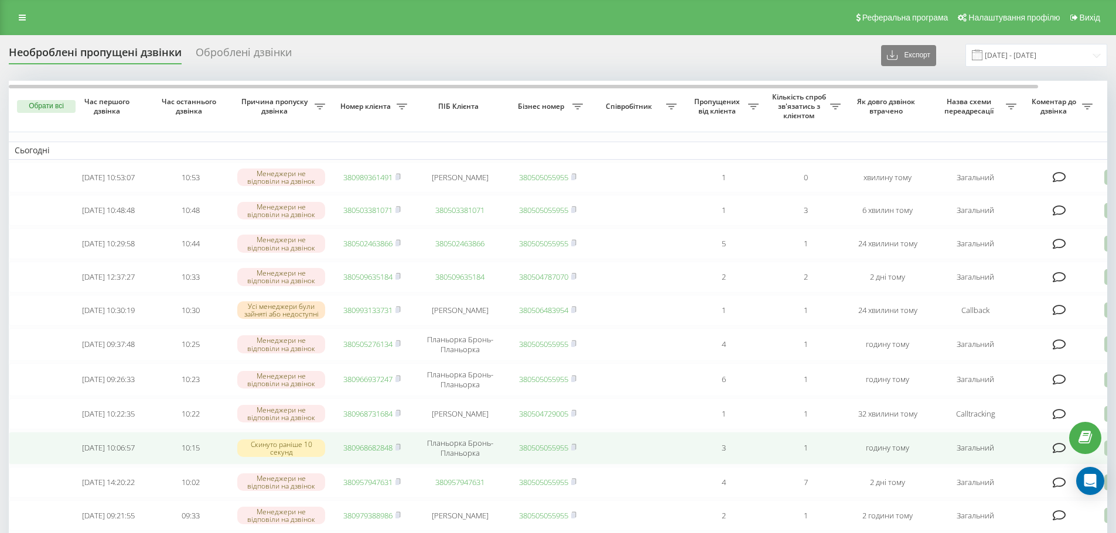
click at [357, 453] on td "380968682848" at bounding box center [372, 448] width 82 height 33
click at [366, 453] on link "380968682848" at bounding box center [367, 448] width 49 height 11
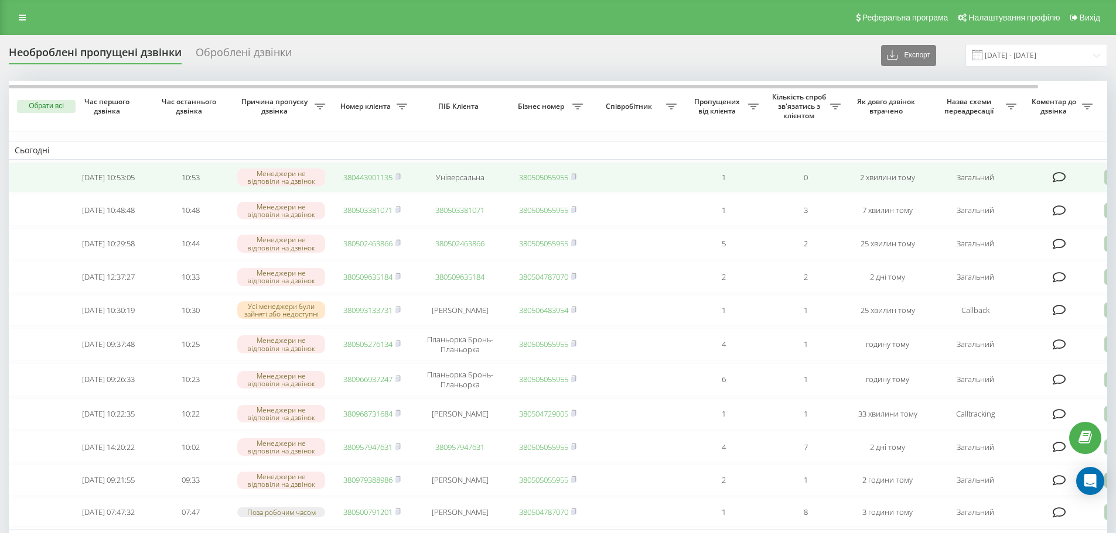
click at [365, 180] on link "380443901135" at bounding box center [367, 177] width 49 height 11
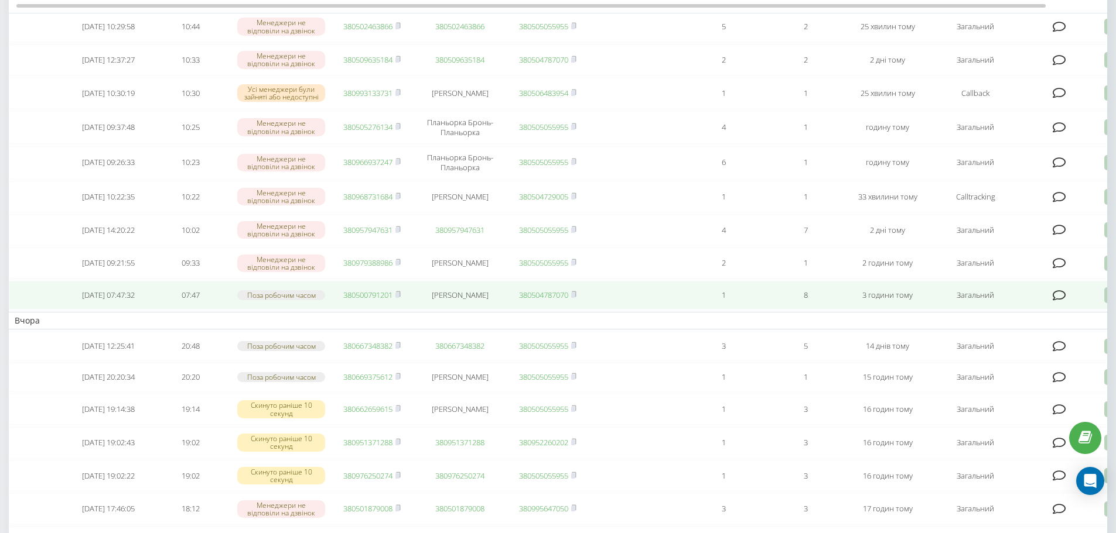
scroll to position [234, 0]
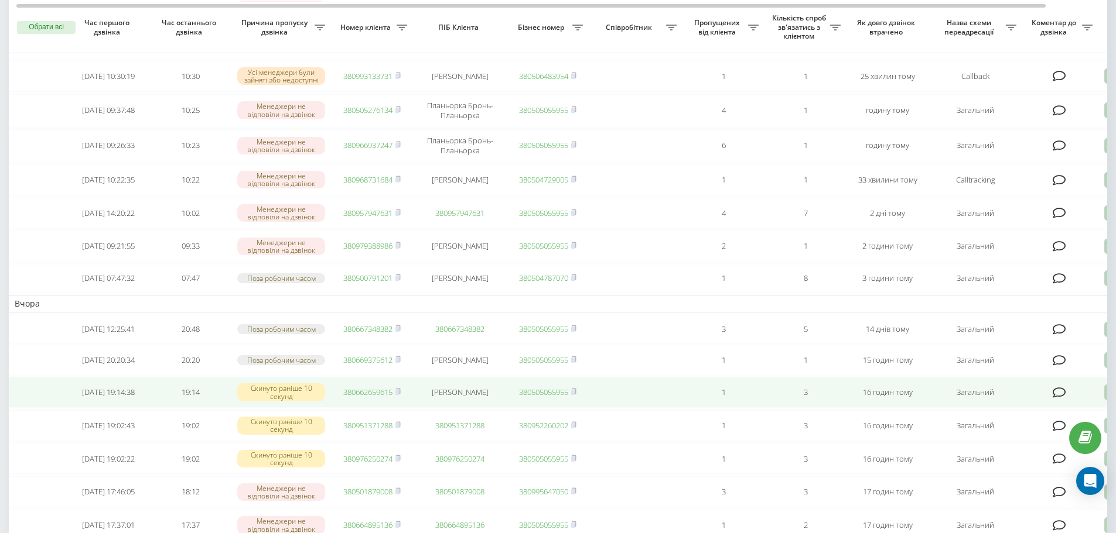
click at [702, 408] on td "1" at bounding box center [723, 392] width 82 height 31
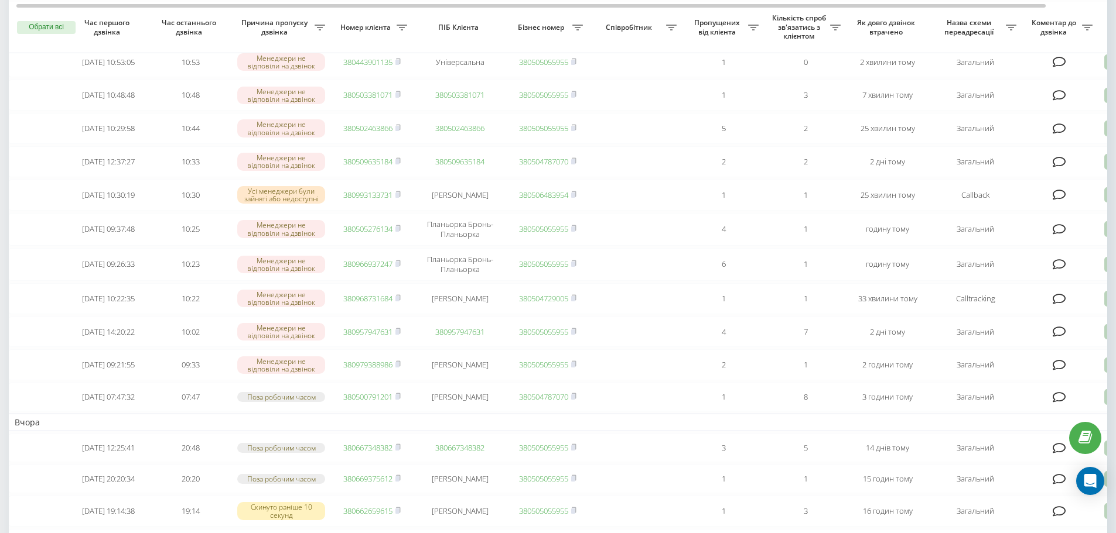
scroll to position [0, 0]
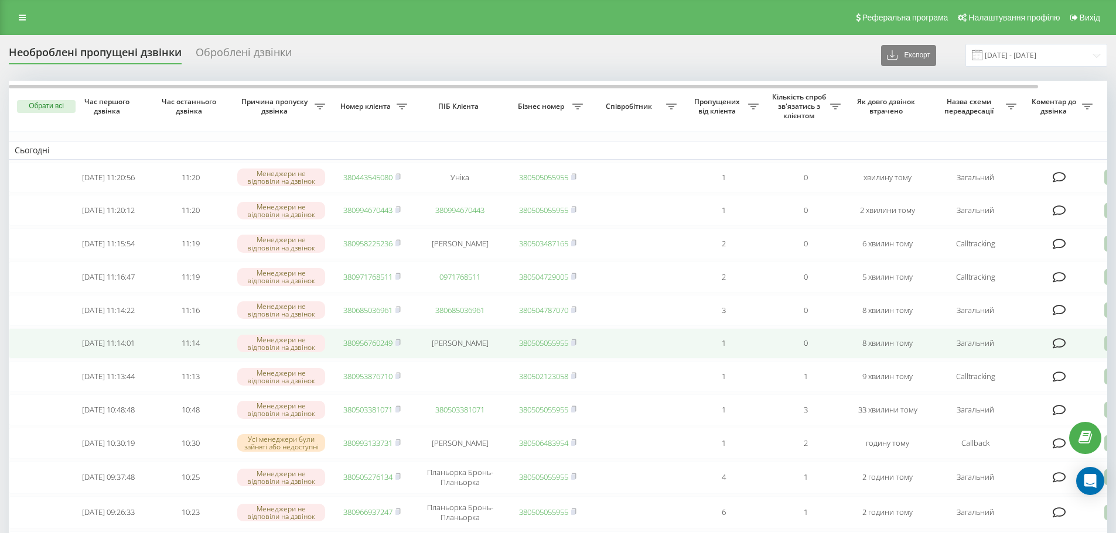
click at [372, 348] on link "380956760249" at bounding box center [367, 343] width 49 height 11
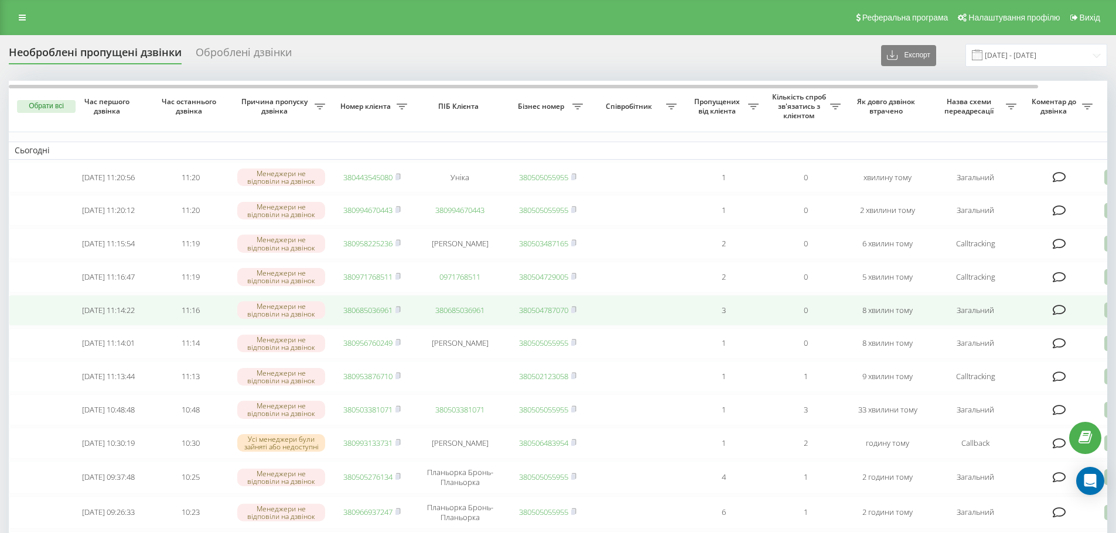
click at [472, 316] on link "380685036961" at bounding box center [459, 310] width 49 height 11
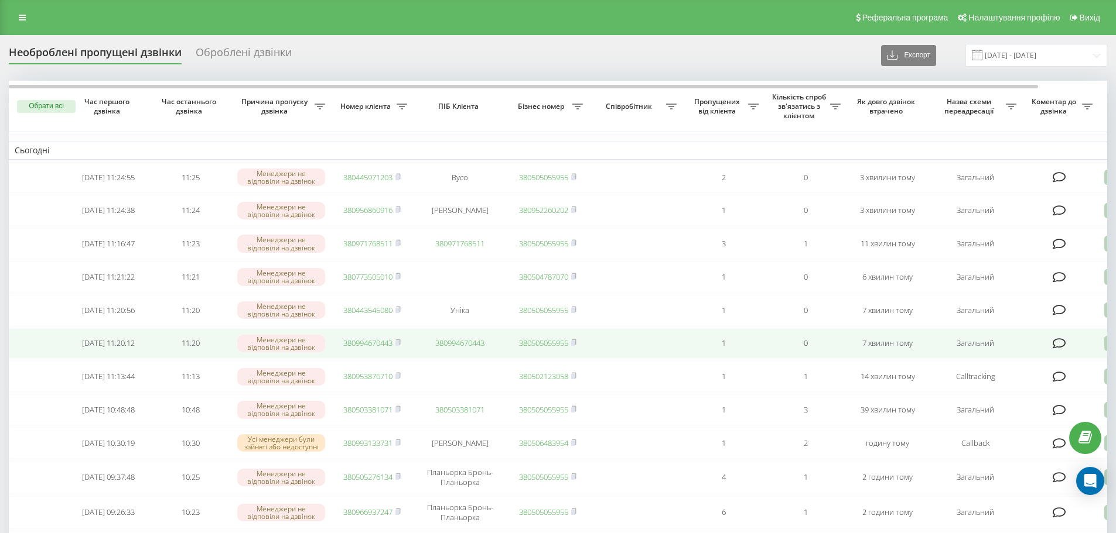
click at [362, 348] on link "380994670443" at bounding box center [367, 343] width 49 height 11
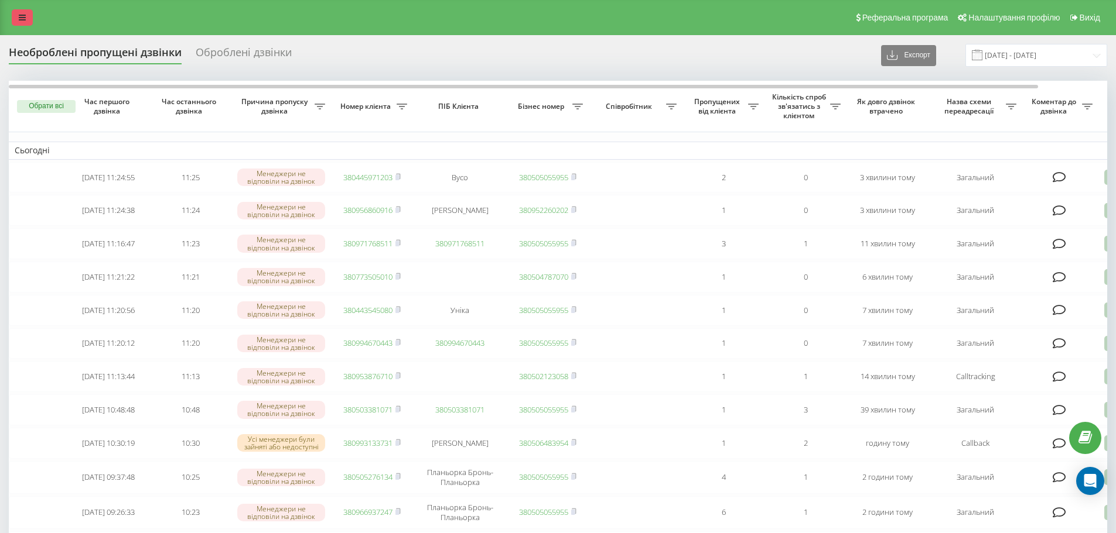
click at [15, 10] on link at bounding box center [22, 17] width 21 height 16
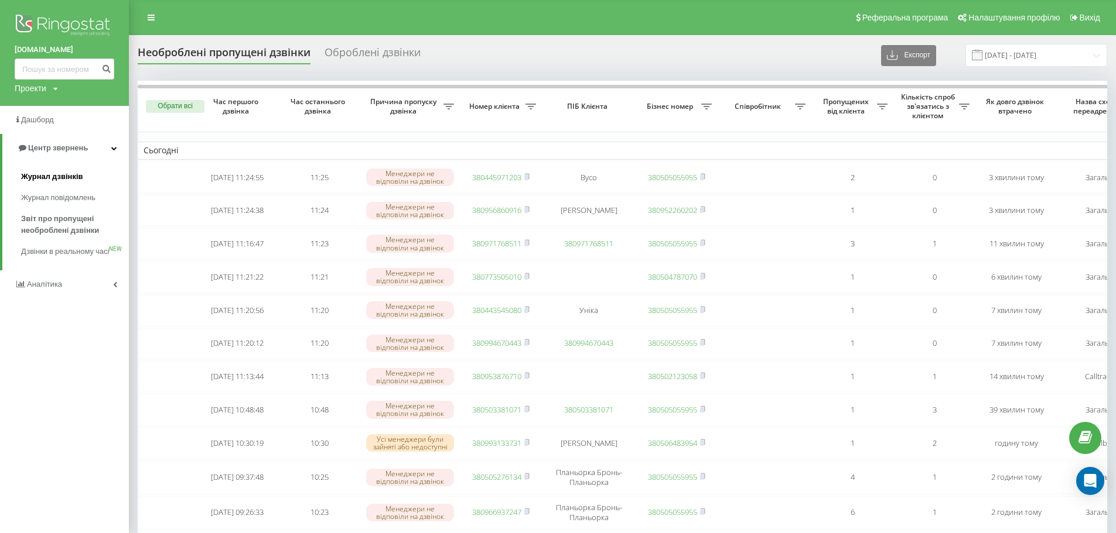
click at [74, 184] on link "Журнал дзвінків" at bounding box center [75, 176] width 108 height 21
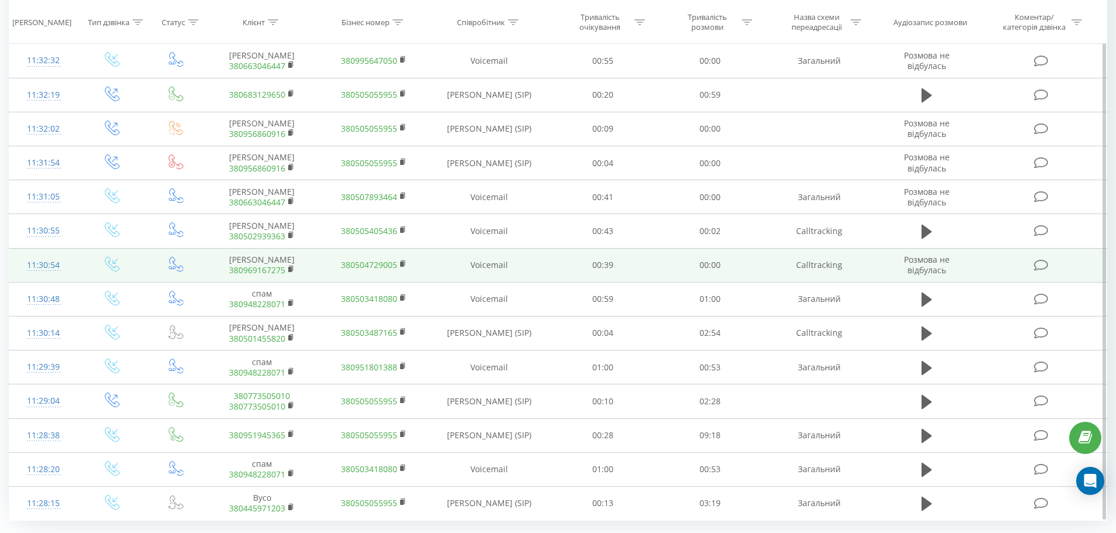
scroll to position [527, 0]
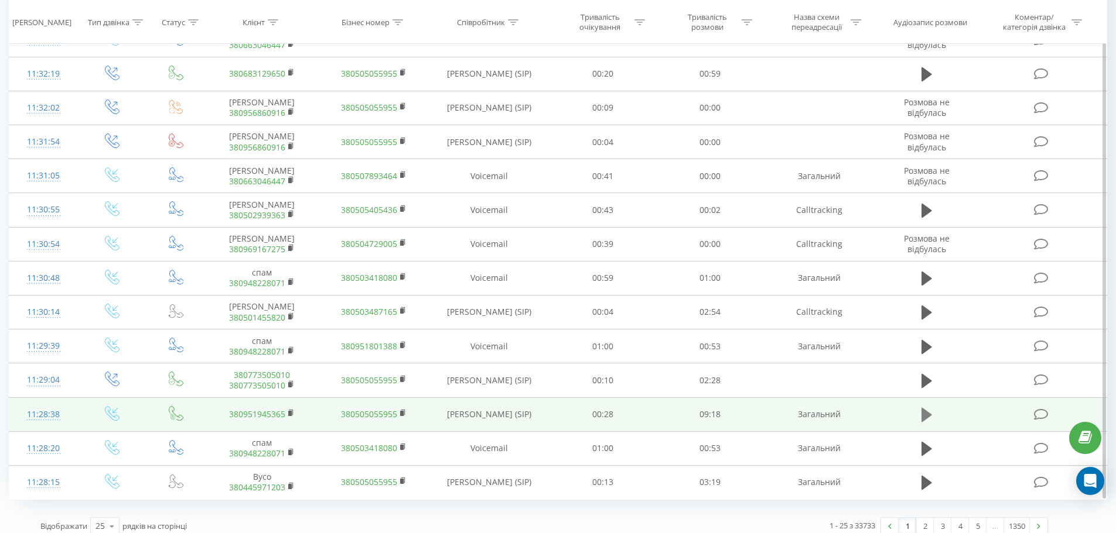
click at [922, 417] on icon at bounding box center [926, 415] width 11 height 14
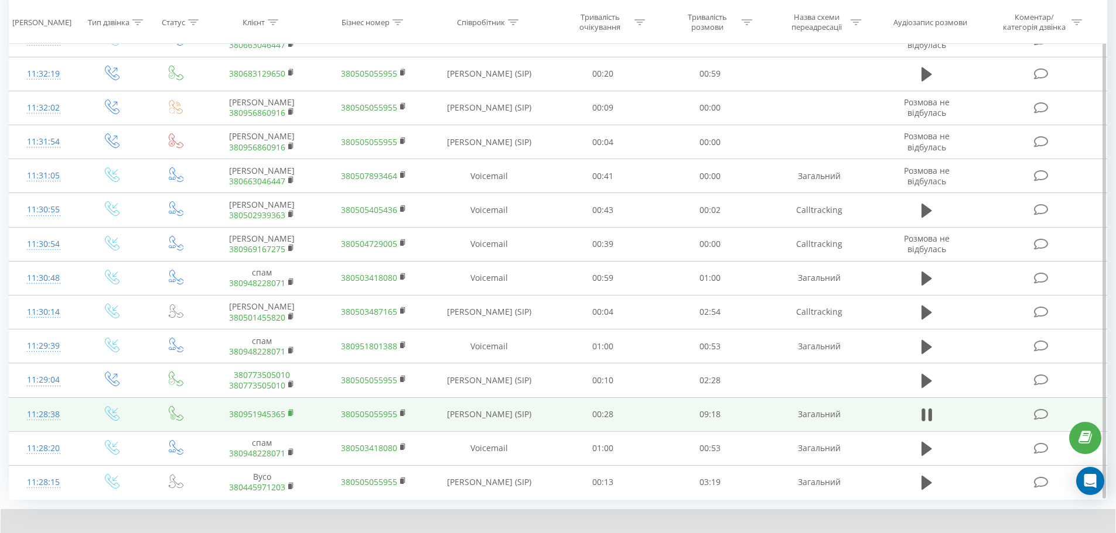
click at [290, 413] on rect at bounding box center [290, 413] width 4 height 5
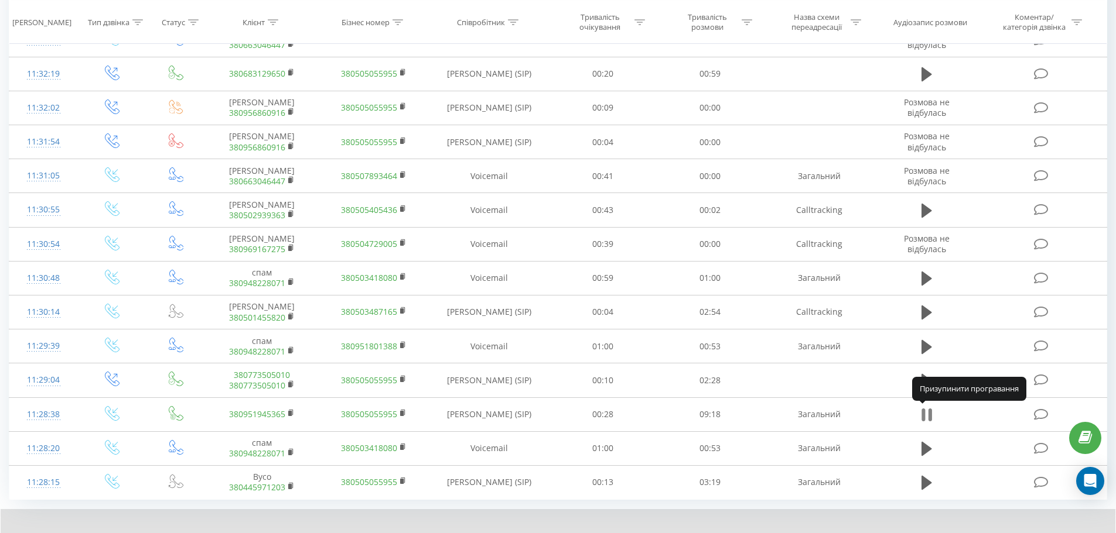
click at [920, 420] on button at bounding box center [927, 415] width 18 height 18
click at [931, 420] on icon at bounding box center [926, 415] width 11 height 16
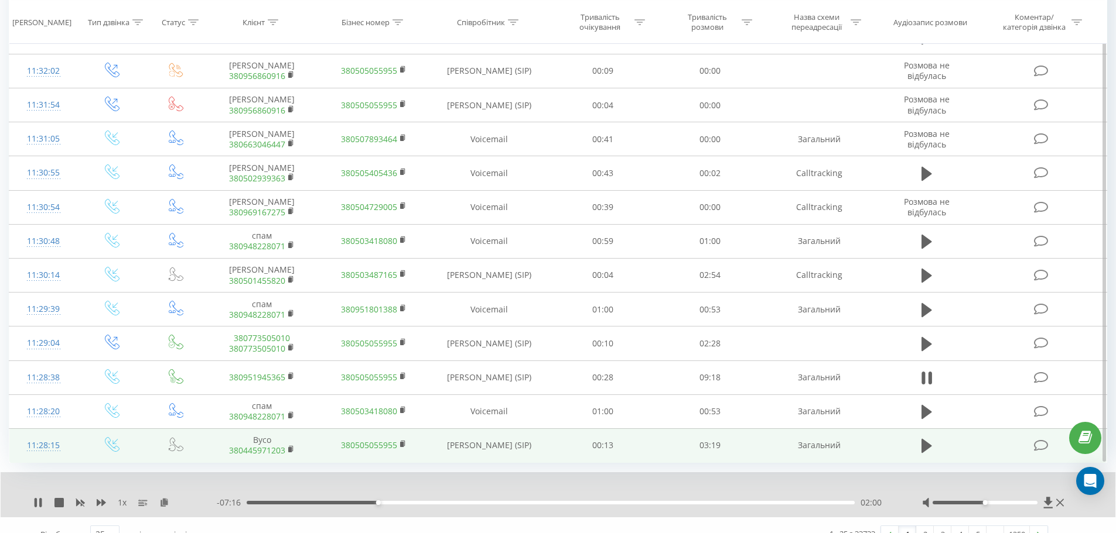
scroll to position [583, 0]
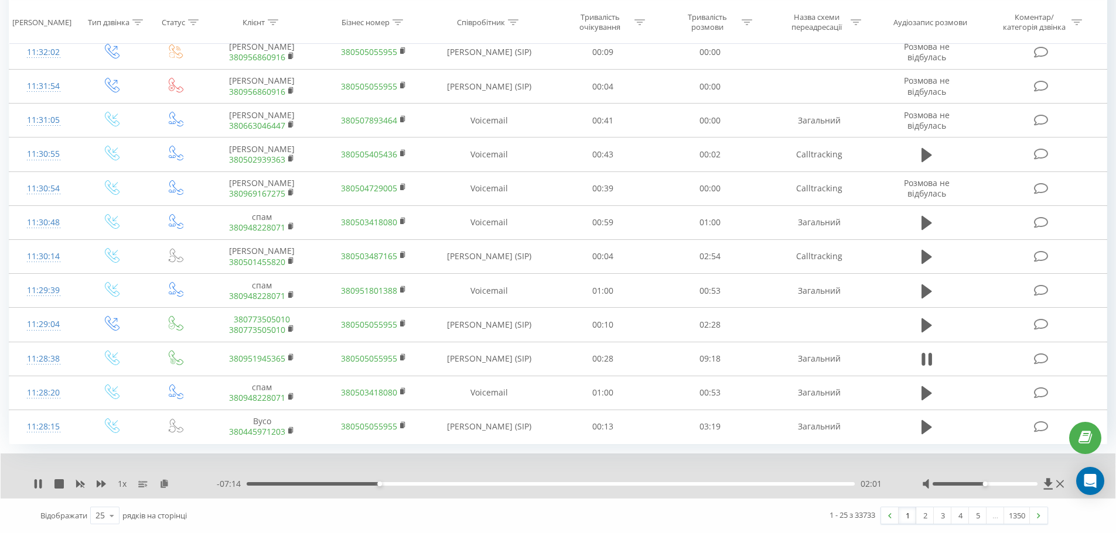
click at [406, 488] on div "- 07:14 02:01 02:01" at bounding box center [555, 484] width 676 height 12
click at [406, 485] on div "02:02" at bounding box center [551, 485] width 608 height 4
click at [36, 484] on icon at bounding box center [36, 484] width 2 height 9
click at [42, 484] on icon at bounding box center [37, 484] width 9 height 9
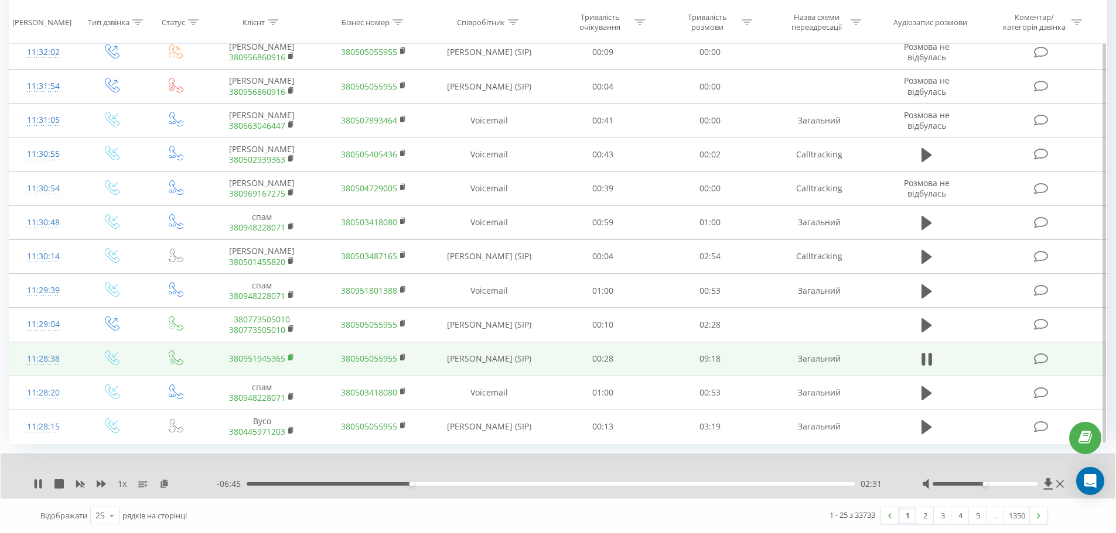
click at [288, 356] on icon at bounding box center [291, 358] width 6 height 8
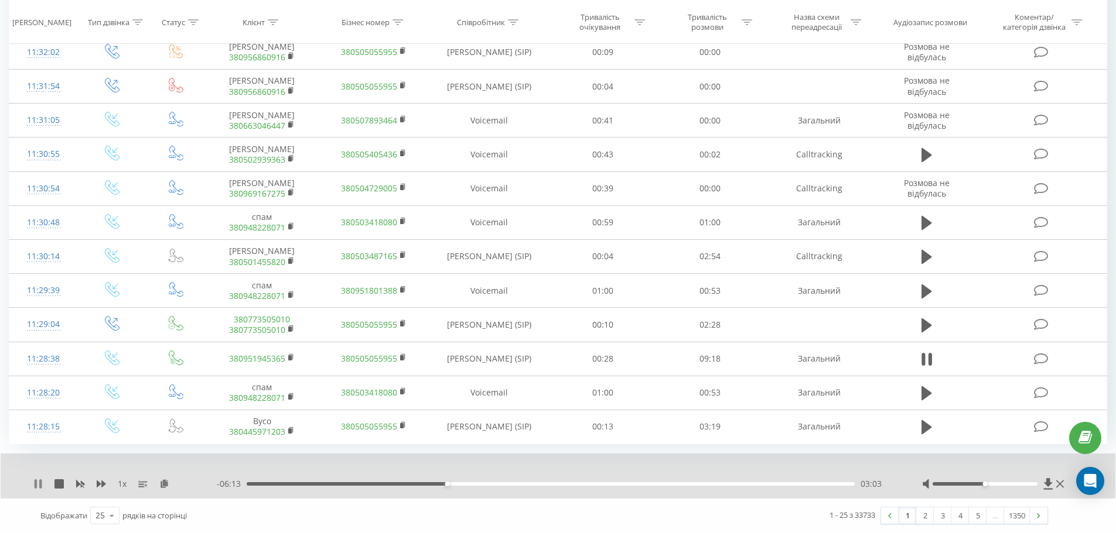
click at [37, 488] on icon at bounding box center [36, 484] width 2 height 9
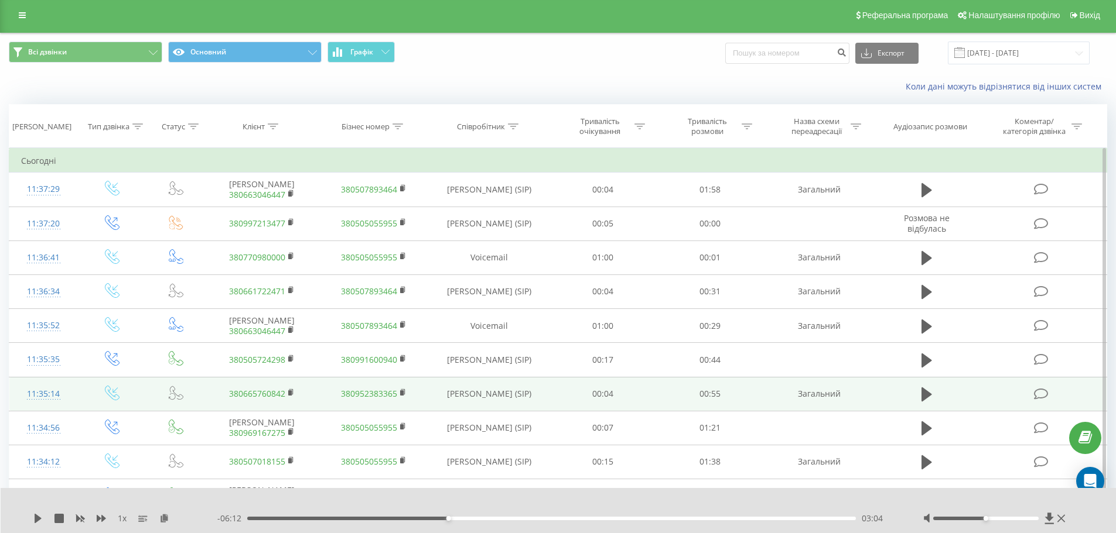
scroll to position [0, 0]
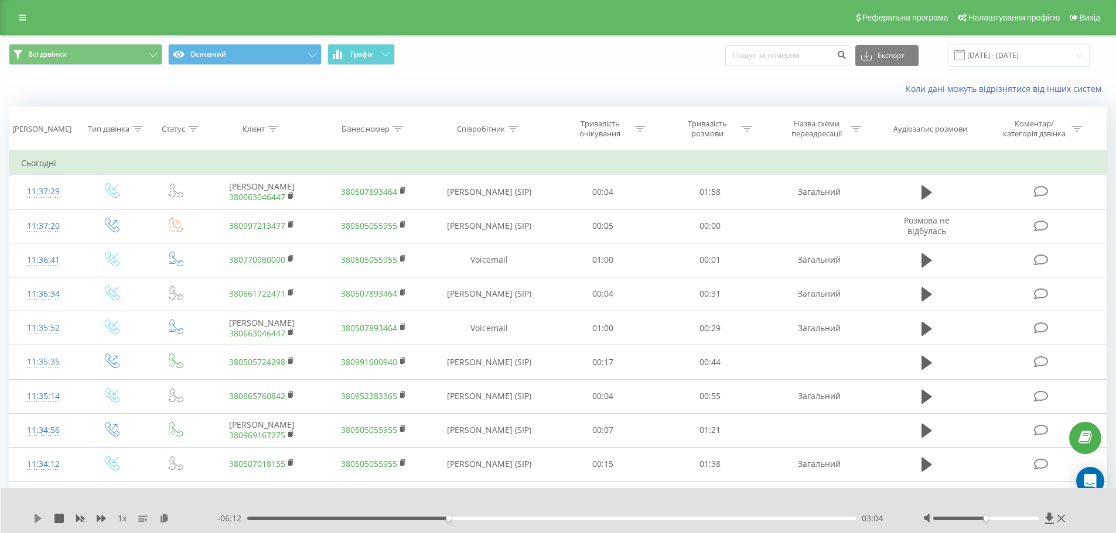
click at [40, 517] on icon at bounding box center [37, 518] width 9 height 9
click at [965, 515] on div at bounding box center [995, 519] width 145 height 12
click at [963, 519] on div at bounding box center [985, 519] width 105 height 4
click at [464, 519] on div "03:19" at bounding box center [551, 519] width 609 height 4
click at [474, 519] on div "03:27" at bounding box center [551, 519] width 609 height 4
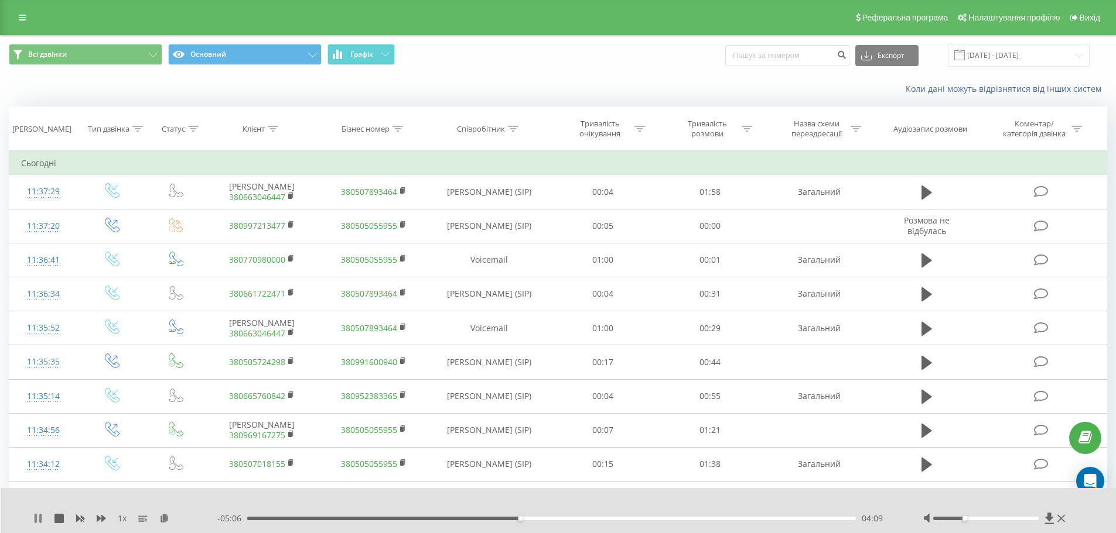
click at [39, 515] on icon at bounding box center [37, 518] width 9 height 9
click at [22, 22] on link at bounding box center [22, 17] width 21 height 16
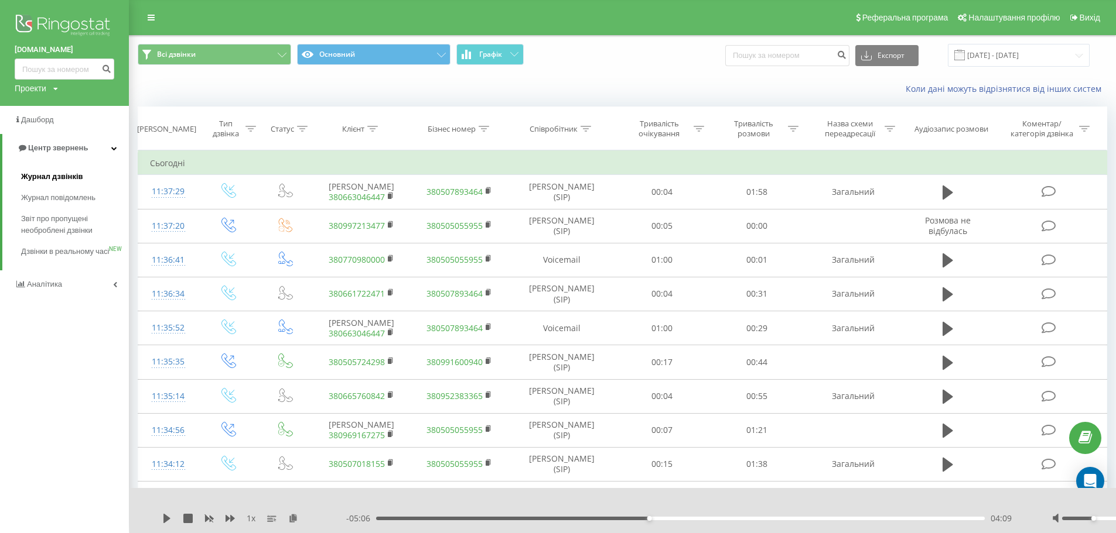
click at [57, 179] on span "Журнал дзвінків" at bounding box center [52, 177] width 62 height 12
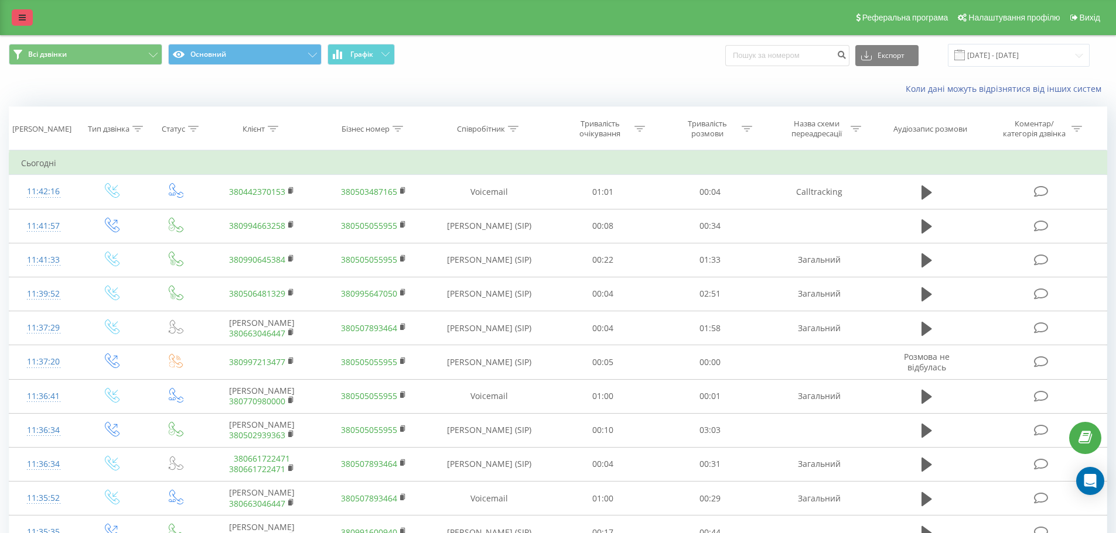
click at [23, 21] on icon at bounding box center [22, 17] width 7 height 8
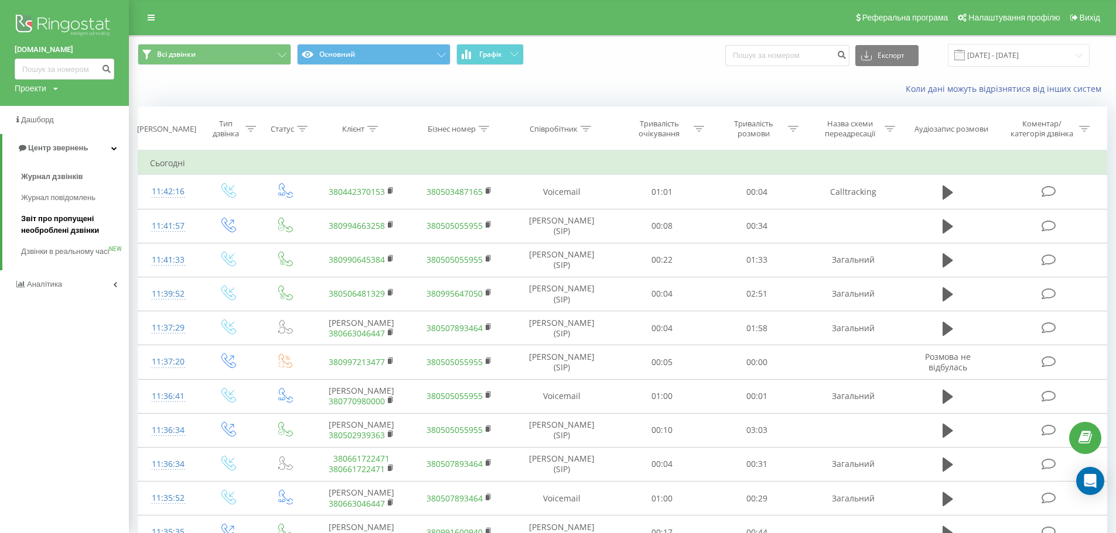
click at [57, 224] on span "Звіт про пропущені необроблені дзвінки" at bounding box center [72, 224] width 102 height 23
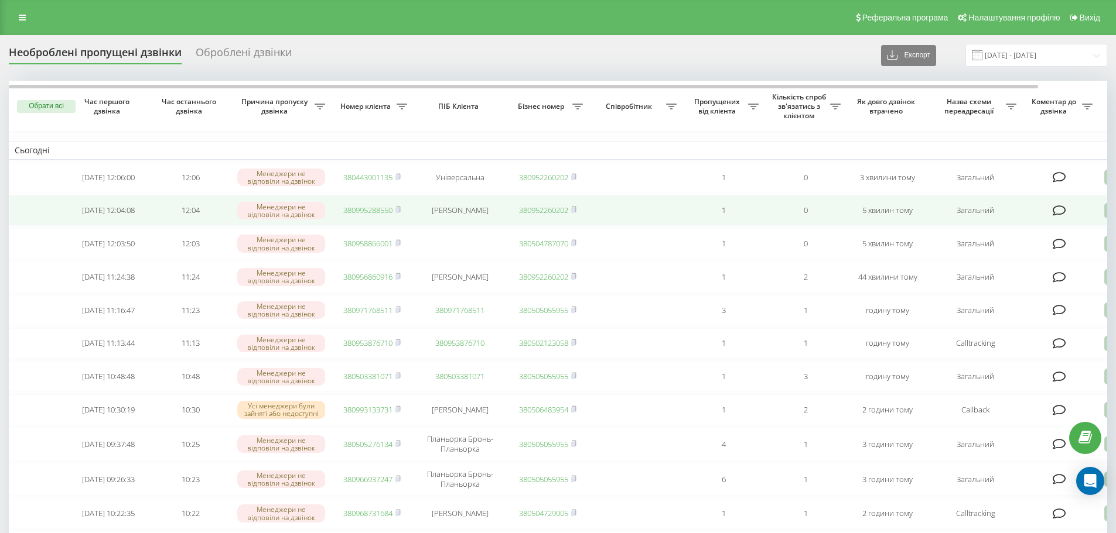
drag, startPoint x: 334, startPoint y: 243, endPoint x: 432, endPoint y: 200, distance: 107.0
click at [334, 243] on td "380958866001" at bounding box center [372, 243] width 82 height 31
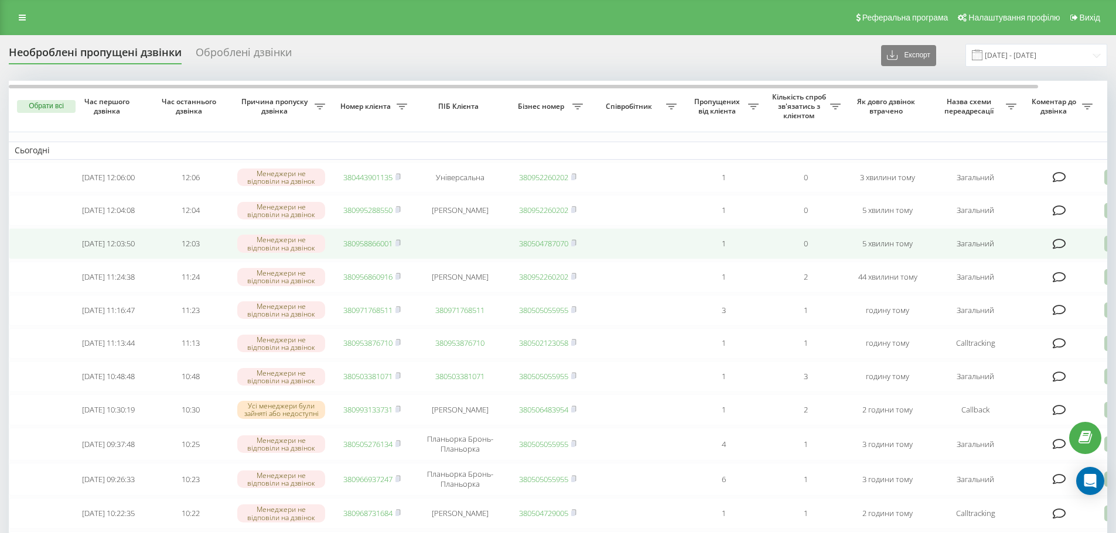
click at [353, 245] on link "380958866001" at bounding box center [367, 243] width 49 height 11
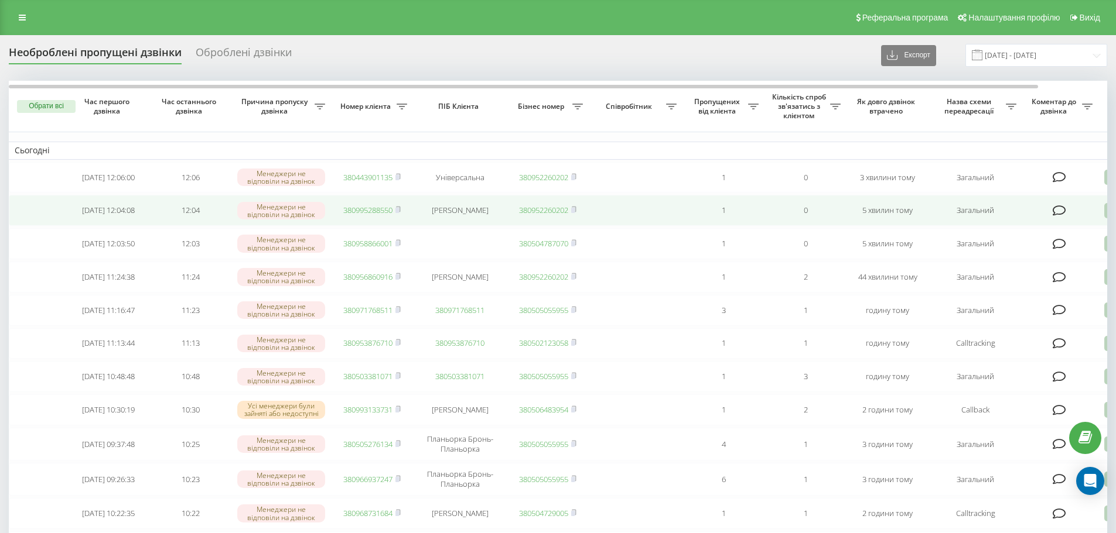
click at [371, 211] on link "380995288550" at bounding box center [367, 210] width 49 height 11
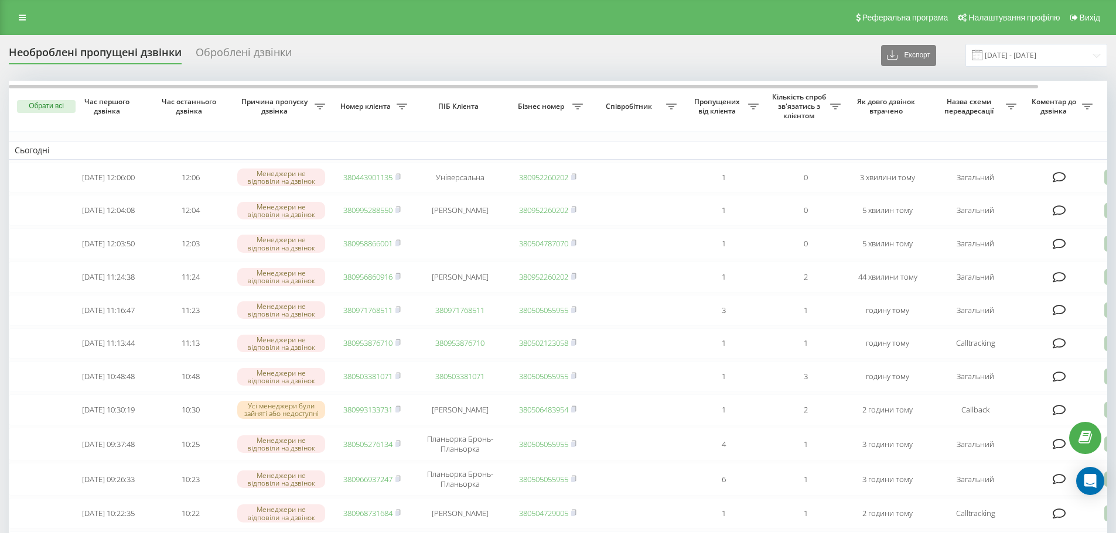
drag, startPoint x: 20, startPoint y: 22, endPoint x: 22, endPoint y: 16, distance: 6.1
click at [19, 22] on link at bounding box center [22, 17] width 21 height 16
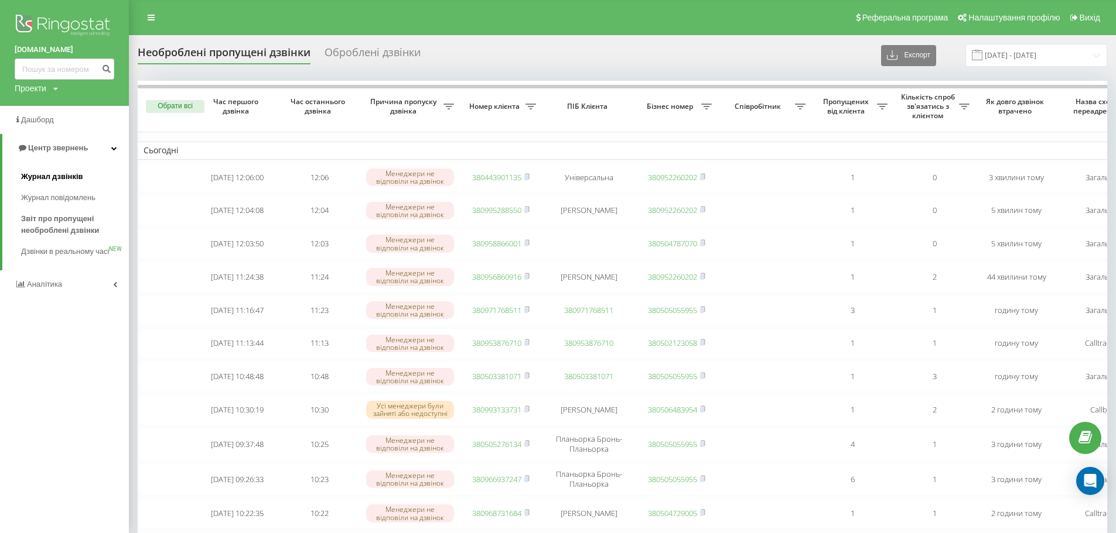
click at [57, 179] on span "Журнал дзвінків" at bounding box center [52, 177] width 62 height 12
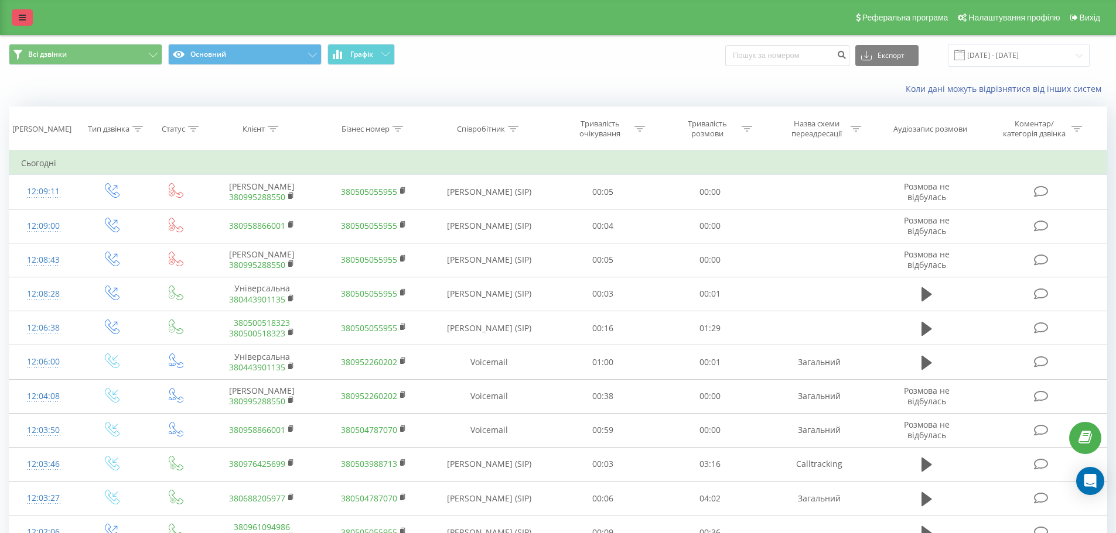
click at [19, 19] on icon at bounding box center [22, 17] width 7 height 8
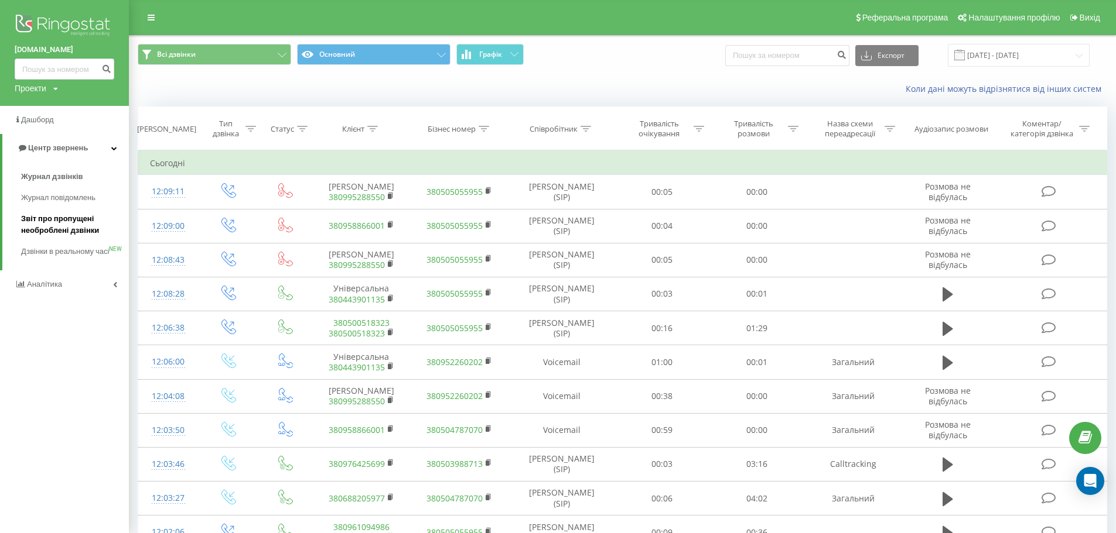
click at [53, 222] on span "Звіт про пропущені необроблені дзвінки" at bounding box center [72, 224] width 102 height 23
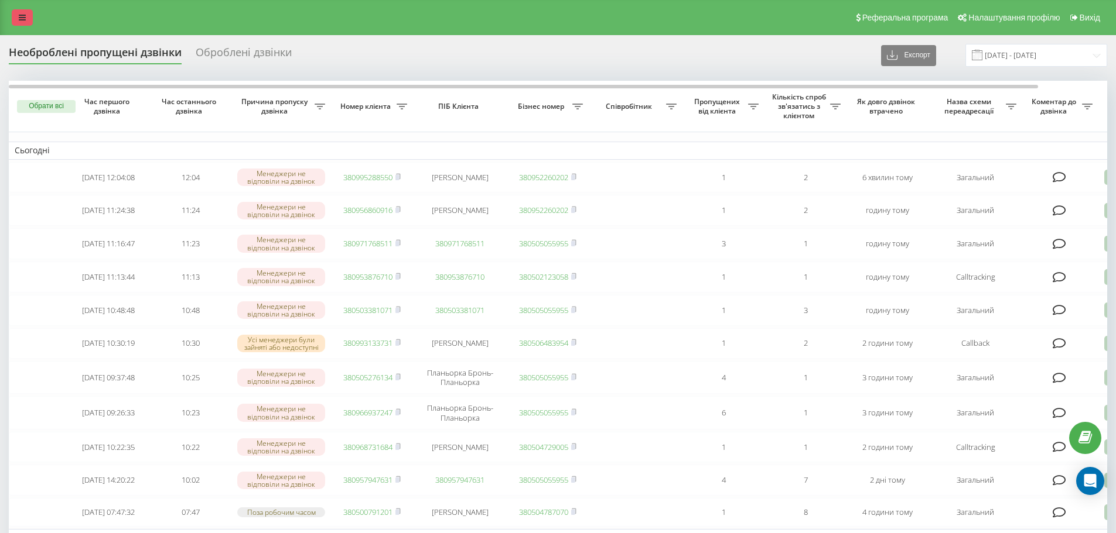
click at [22, 22] on link at bounding box center [22, 17] width 21 height 16
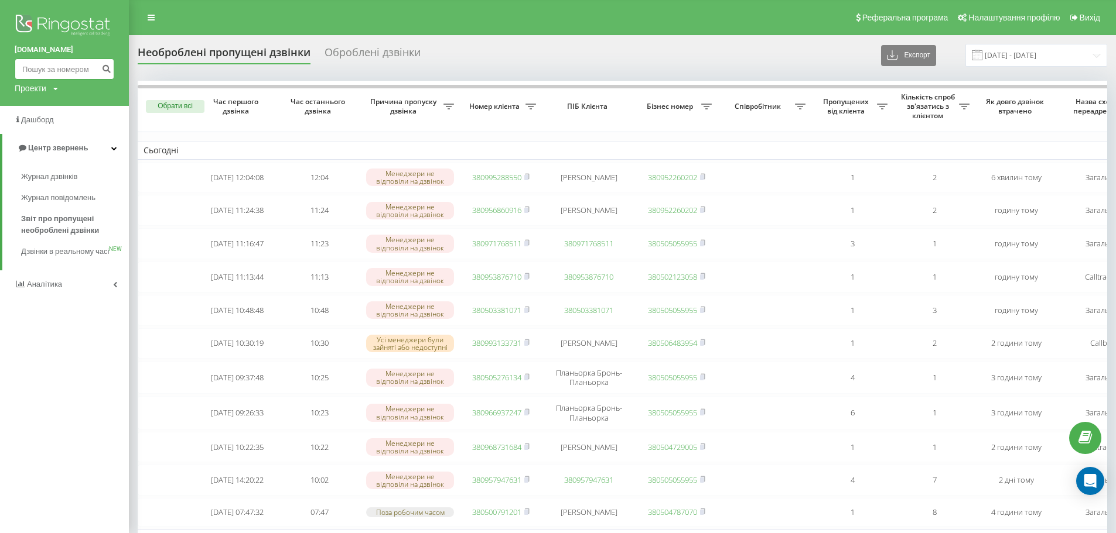
click at [49, 61] on input at bounding box center [65, 69] width 100 height 21
paste input "380505724298"
type input "380505724298"
click at [102, 70] on icon "submit" at bounding box center [106, 67] width 10 height 7
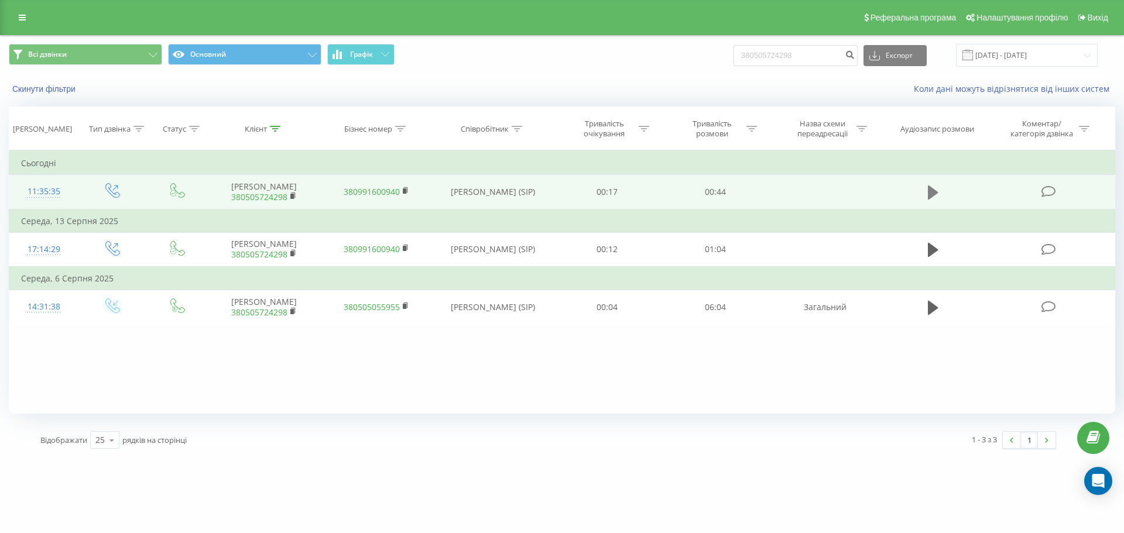
click at [935, 196] on icon at bounding box center [933, 192] width 11 height 16
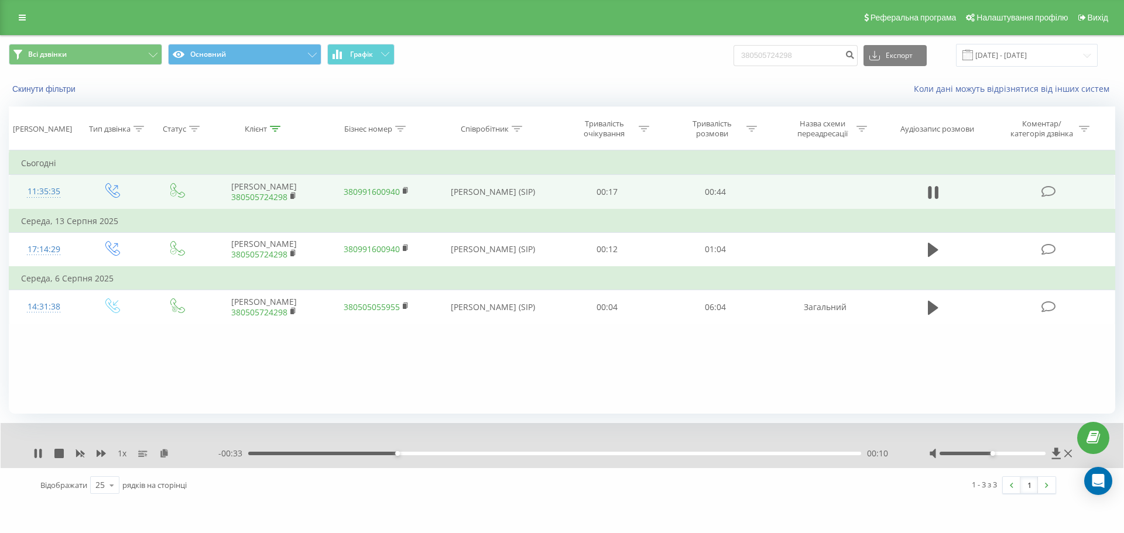
click at [782, 357] on div "Фільтрувати за умовою Дорівнює Введіть значення Скасувати OK Фільтрувати за умо…" at bounding box center [562, 283] width 1107 height 264
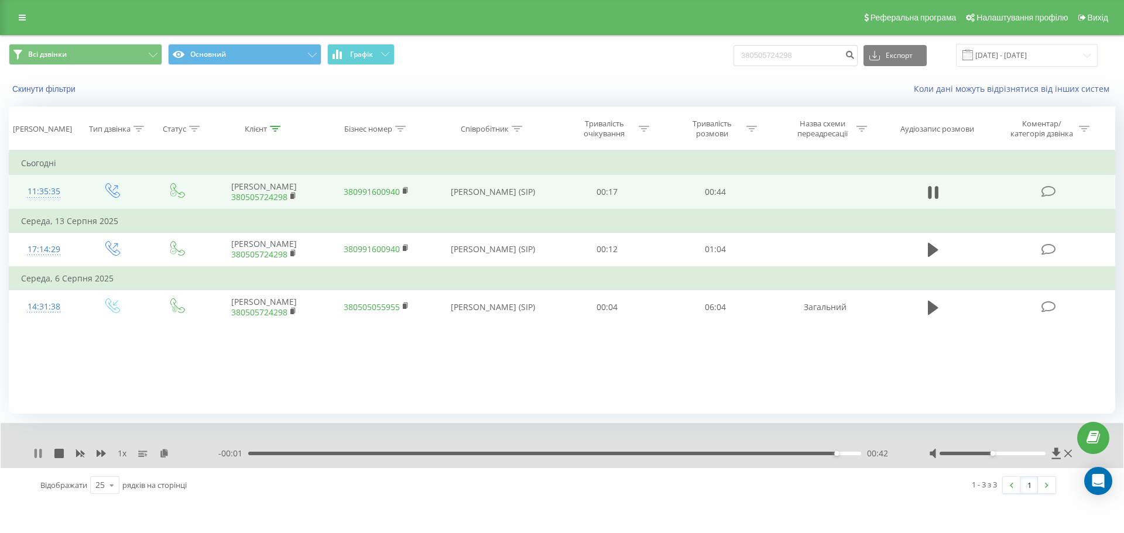
click at [39, 452] on icon at bounding box center [37, 453] width 9 height 9
click at [16, 18] on link at bounding box center [22, 17] width 21 height 16
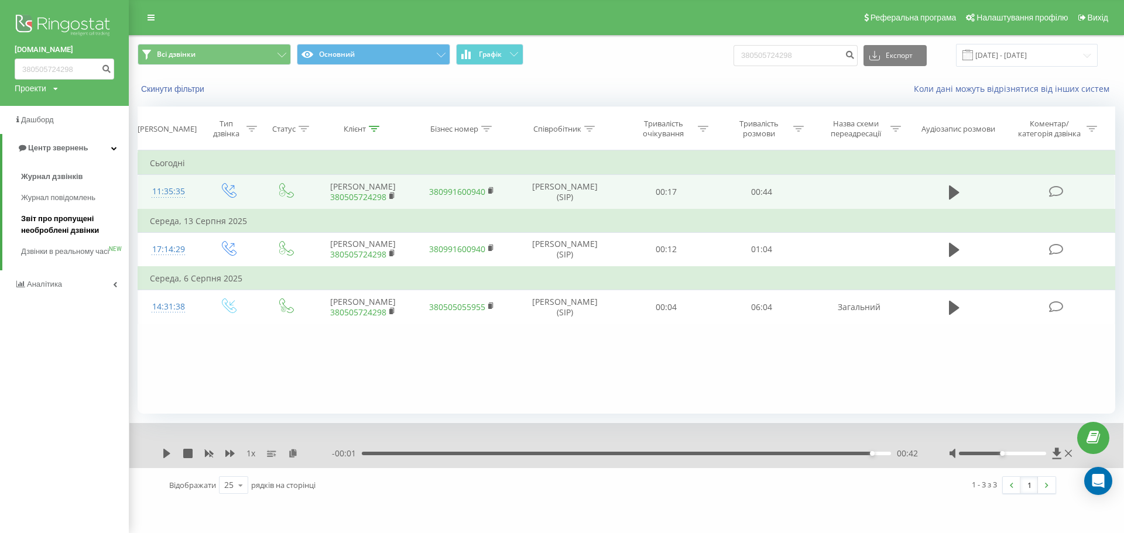
click at [29, 223] on span "Звіт про пропущені необроблені дзвінки" at bounding box center [72, 224] width 102 height 23
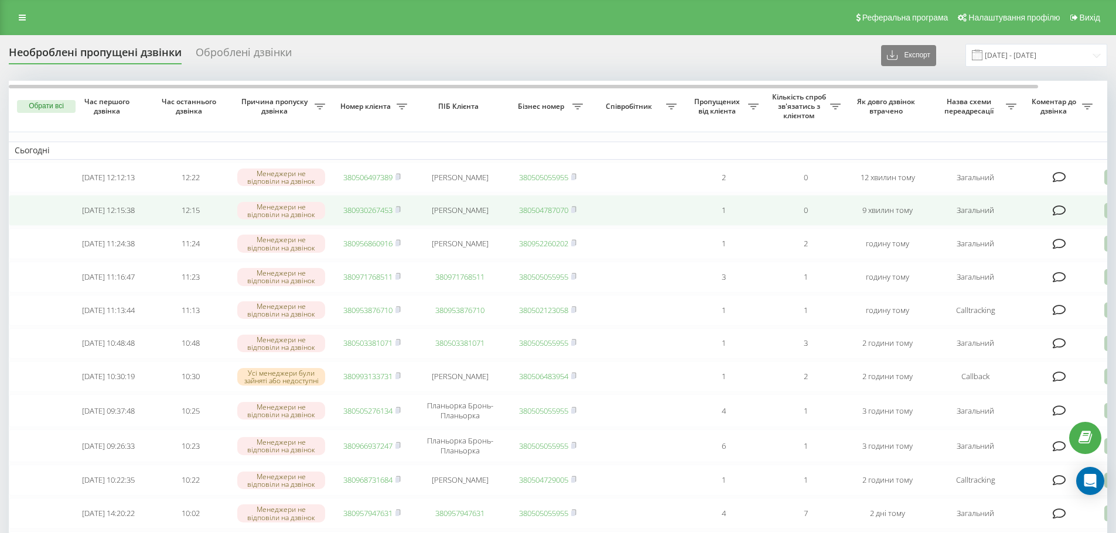
click at [360, 213] on link "380930267453" at bounding box center [367, 210] width 49 height 11
